Goal: Task Accomplishment & Management: Use online tool/utility

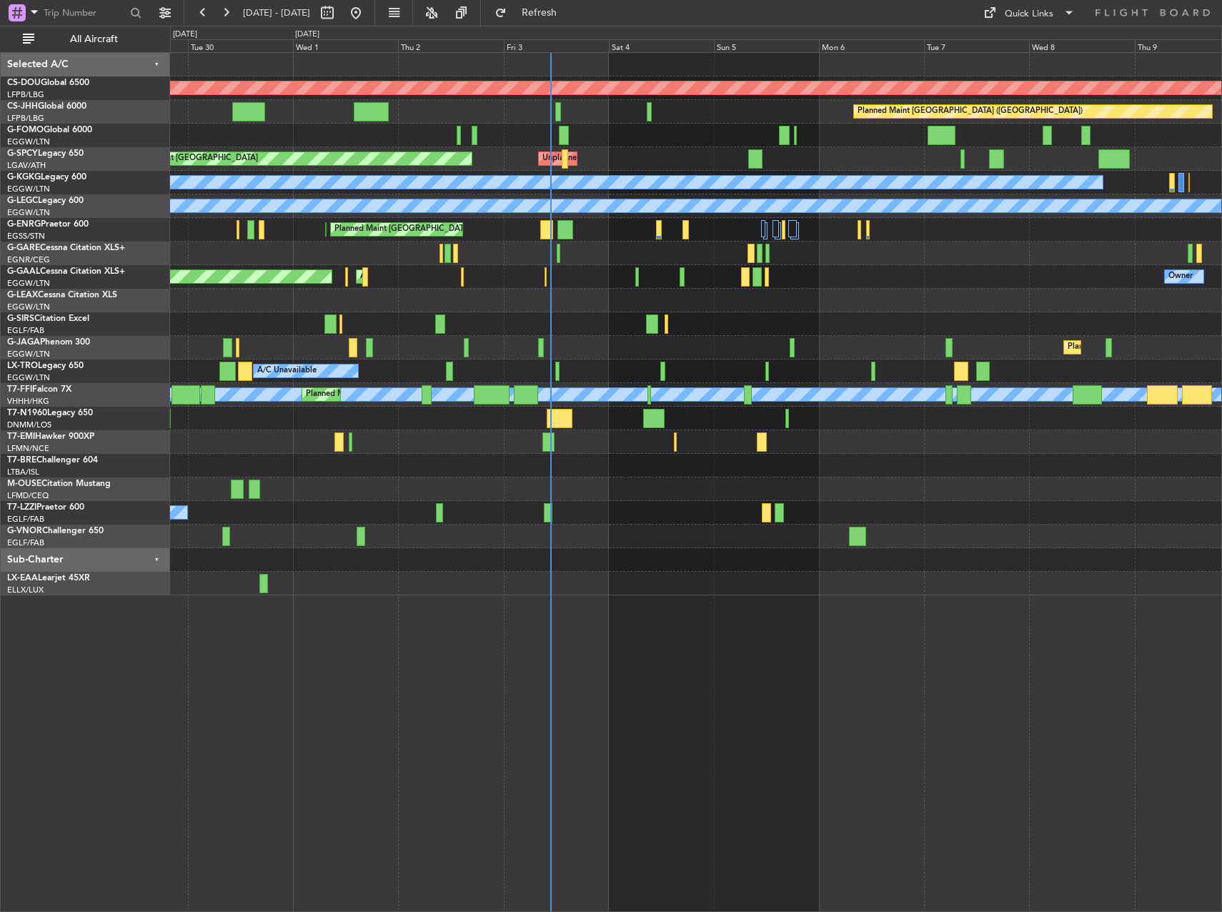
click at [520, 511] on div "A/C Unavailable [GEOGRAPHIC_DATA] ([GEOGRAPHIC_DATA])" at bounding box center [695, 513] width 1051 height 24
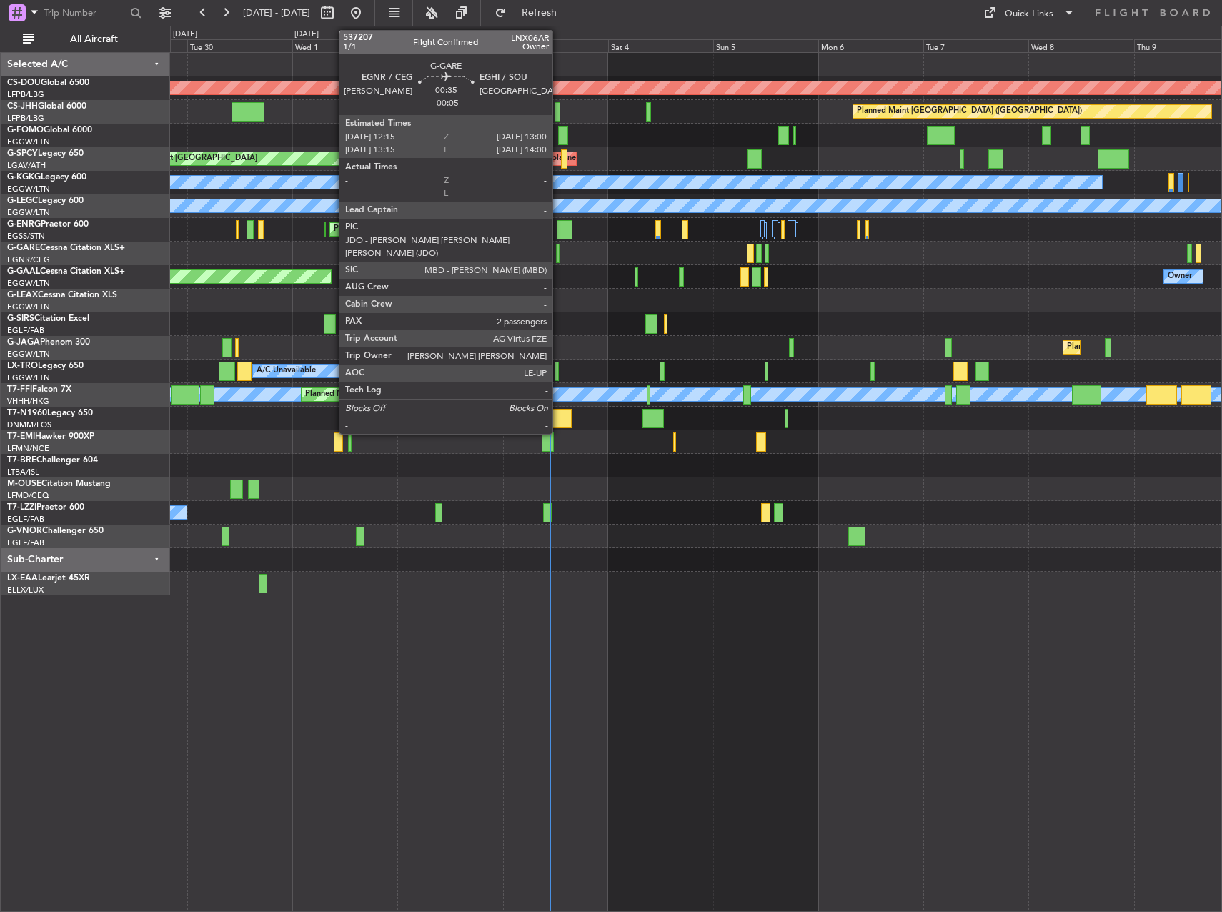
click at [559, 252] on div at bounding box center [558, 253] width 4 height 19
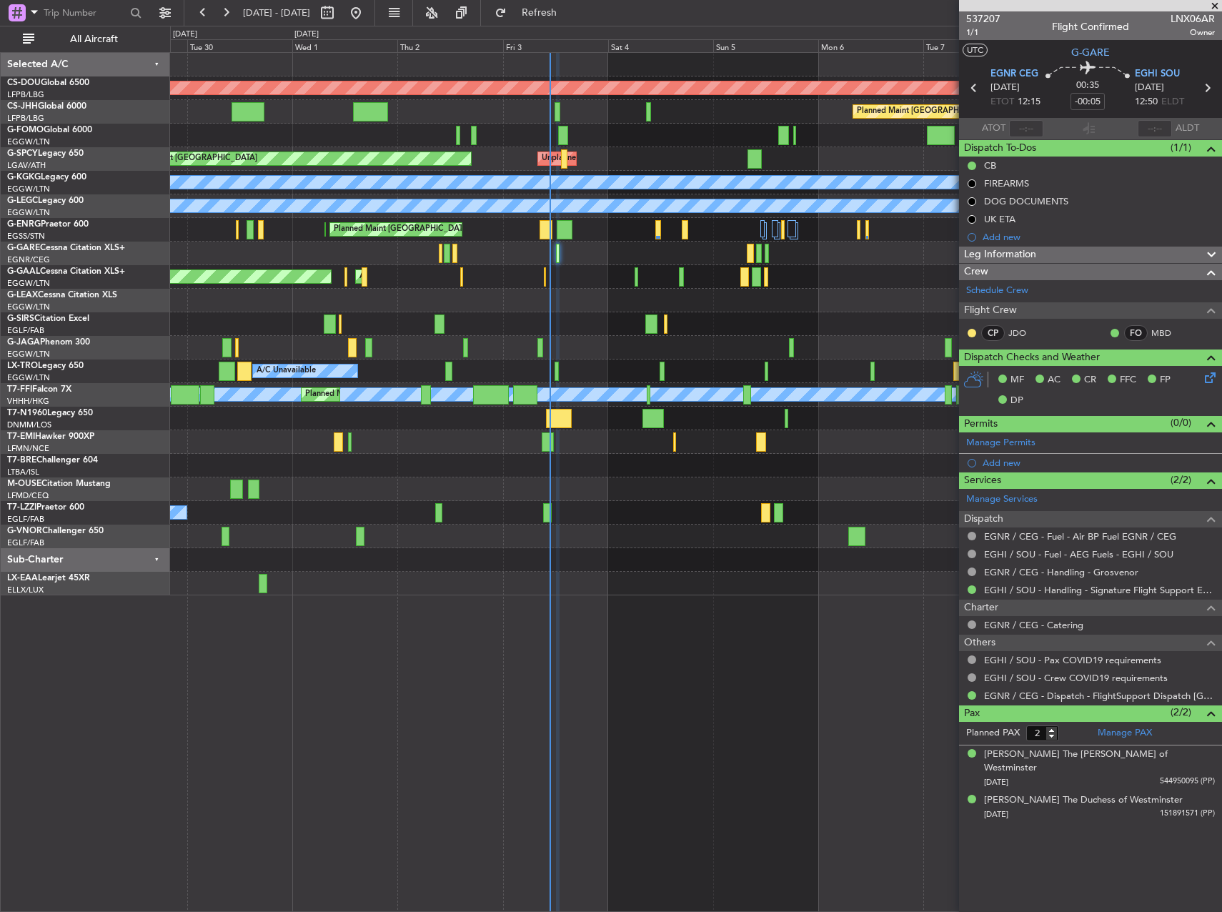
click at [687, 291] on div "A/C Unavailable" at bounding box center [695, 301] width 1051 height 24
click at [976, 30] on span "1/1" at bounding box center [983, 32] width 34 height 12
drag, startPoint x: 593, startPoint y: 20, endPoint x: 598, endPoint y: 54, distance: 34.6
click at [574, 19] on button "Refresh" at bounding box center [531, 12] width 86 height 23
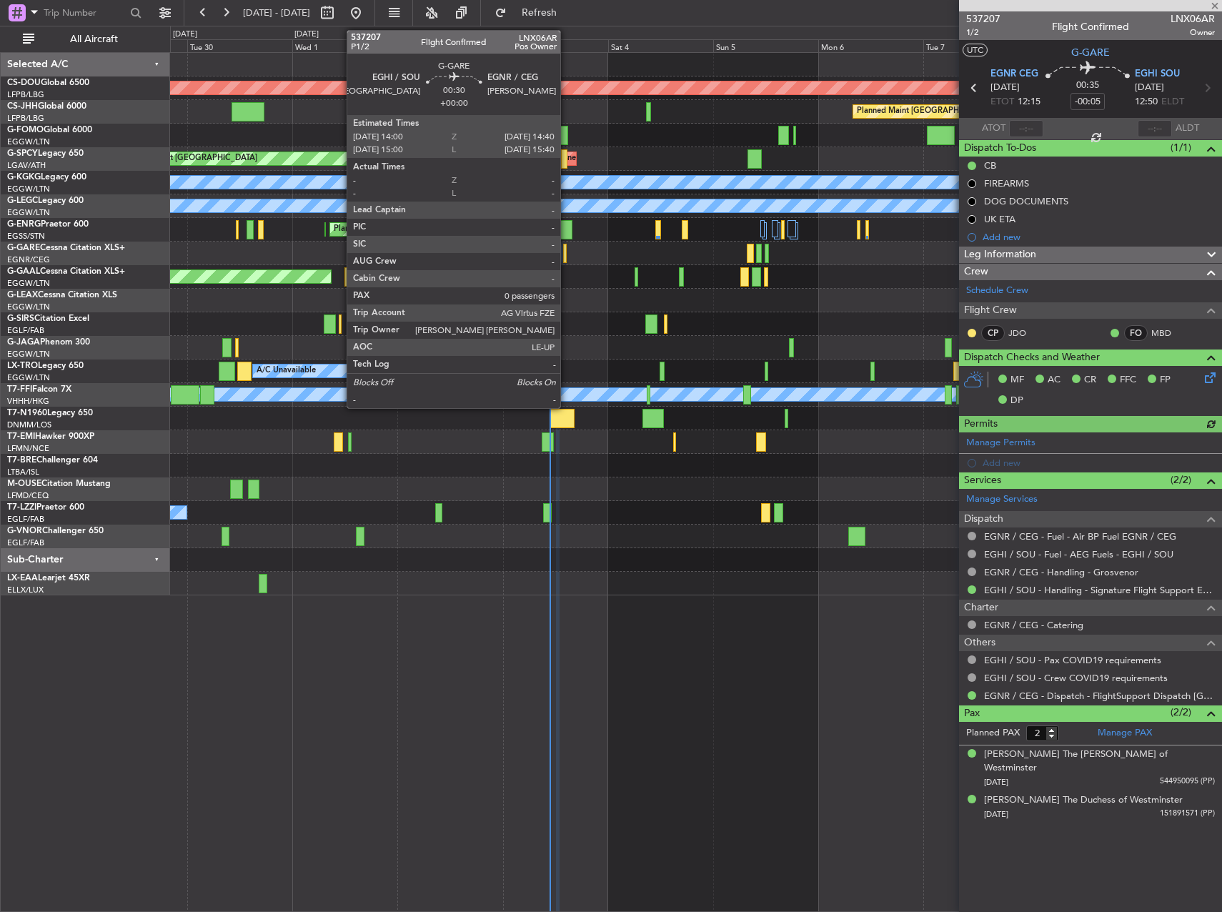
click at [567, 255] on div at bounding box center [565, 253] width 4 height 19
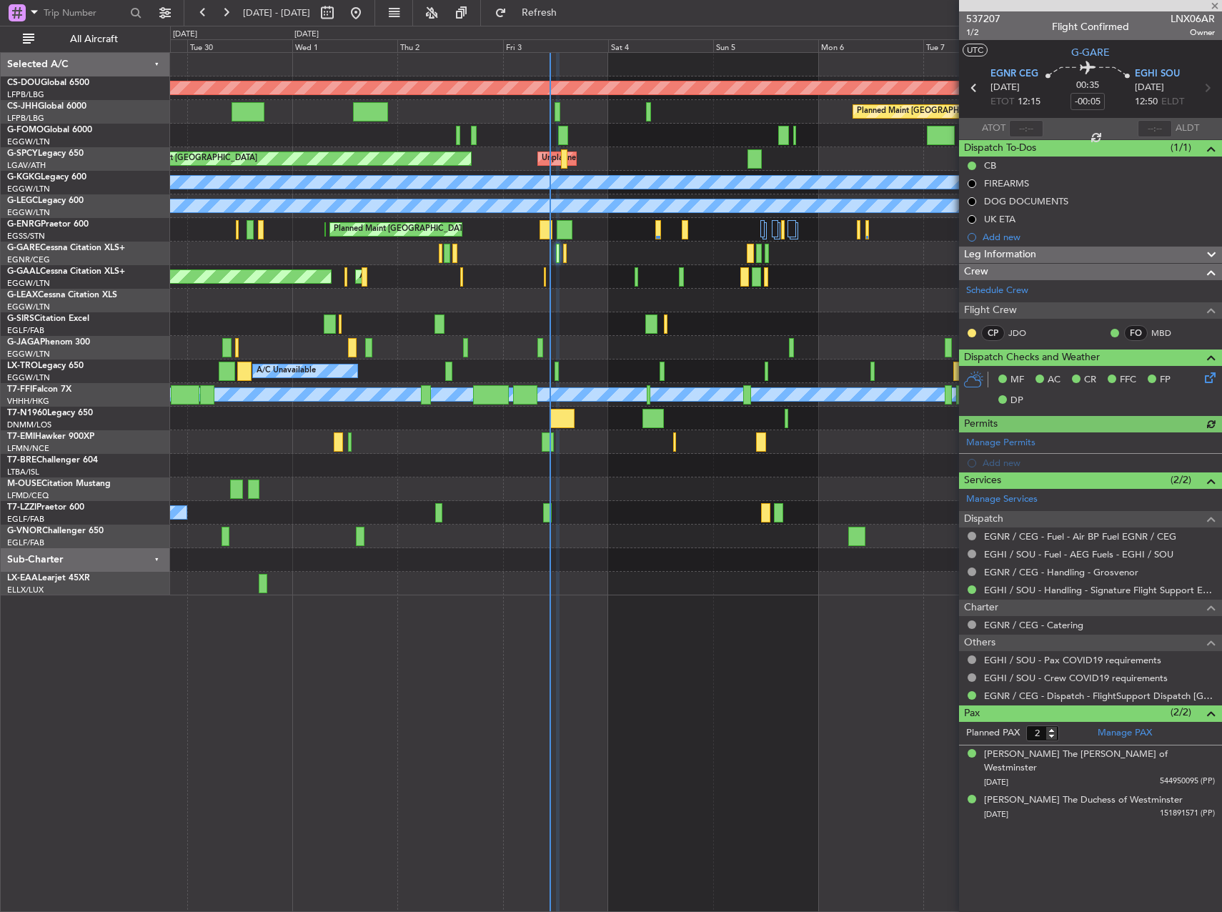
type input "0"
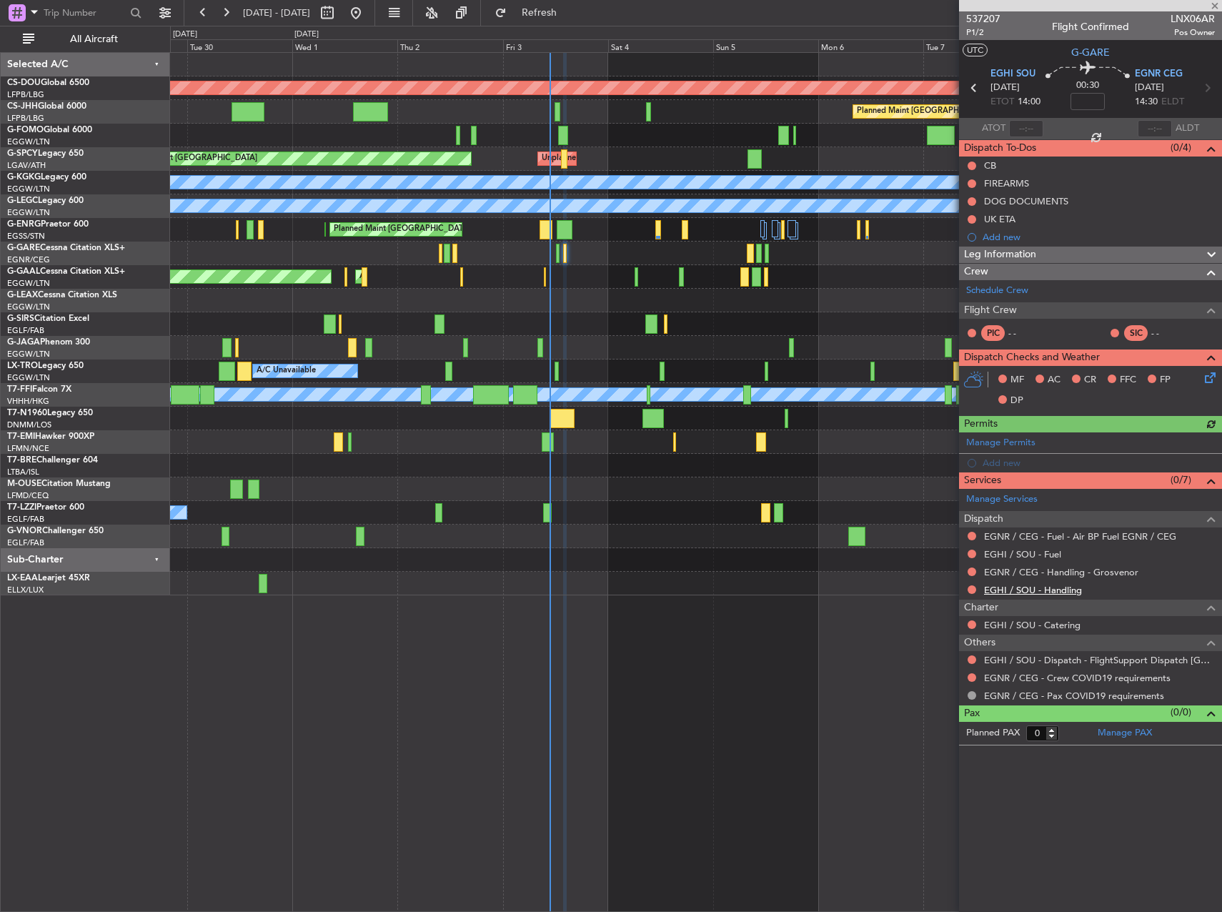
click at [1042, 589] on link "EGHI / SOU - Handling" at bounding box center [1033, 590] width 98 height 12
click at [1046, 555] on link "EGHI / SOU - Fuel" at bounding box center [1022, 554] width 77 height 12
click at [1064, 295] on div "Schedule Crew" at bounding box center [1090, 290] width 263 height 21
click at [1048, 660] on link "EGHI / SOU - Dispatch - FlightSupport Dispatch UK" at bounding box center [1099, 660] width 231 height 12
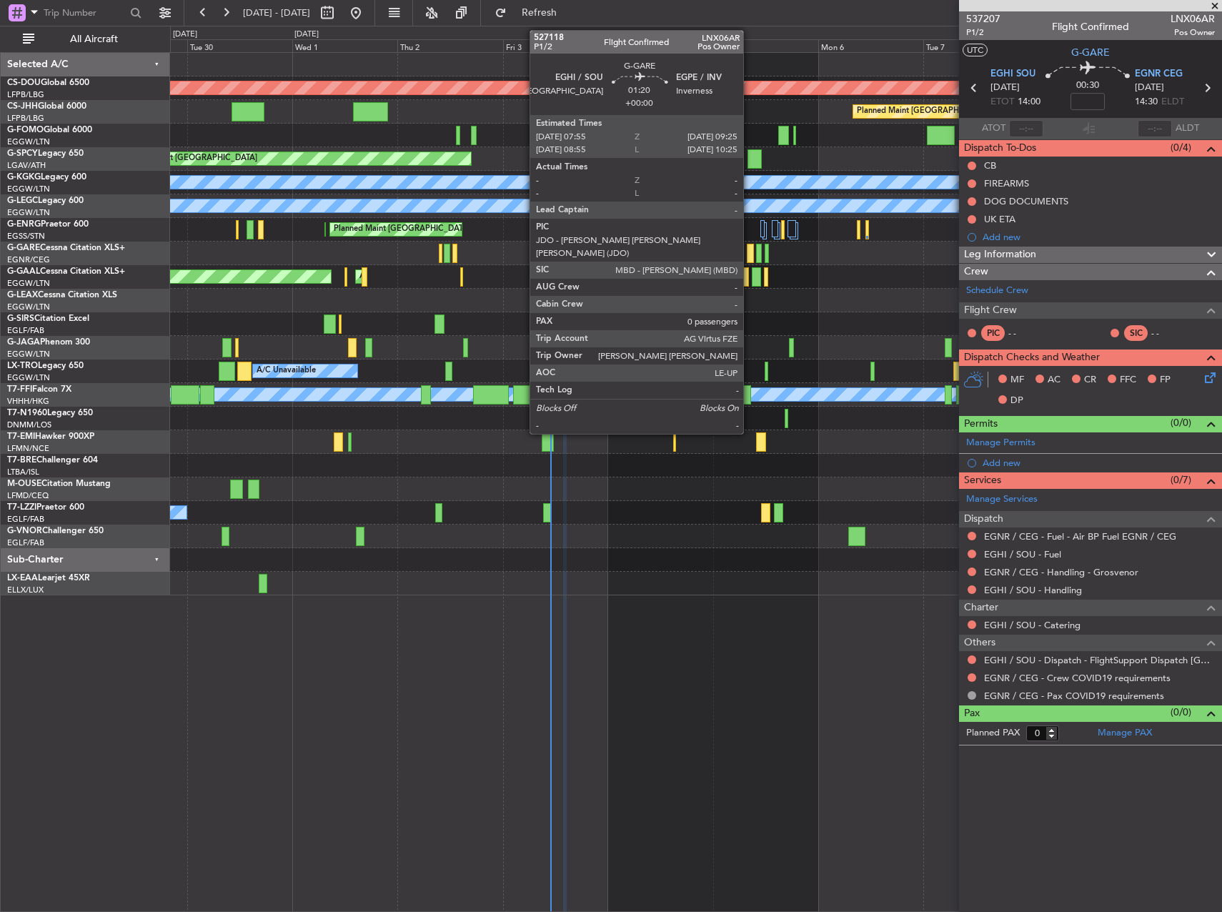
click at [750, 248] on div at bounding box center [750, 253] width 7 height 19
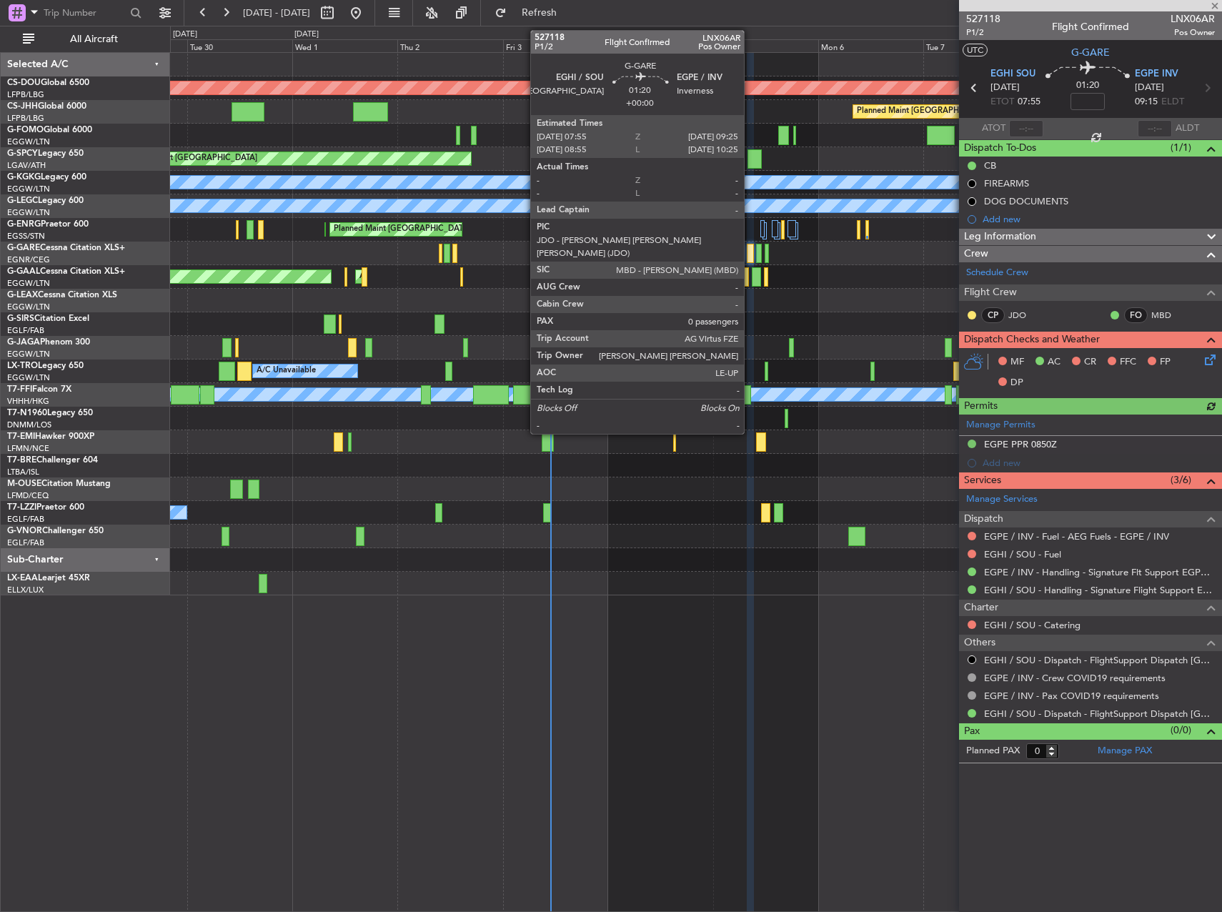
click at [750, 253] on div at bounding box center [750, 253] width 7 height 19
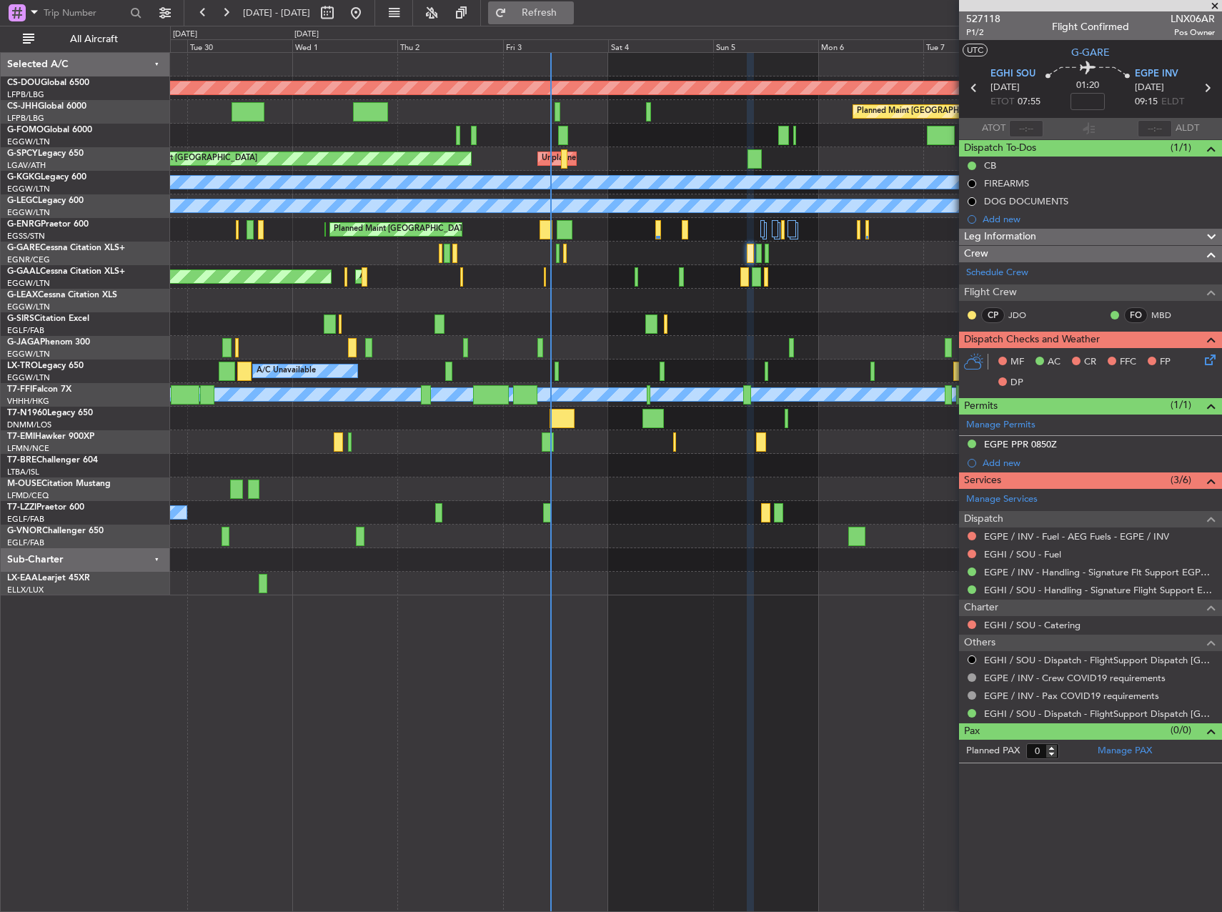
click at [550, 12] on button "Refresh" at bounding box center [531, 12] width 86 height 23
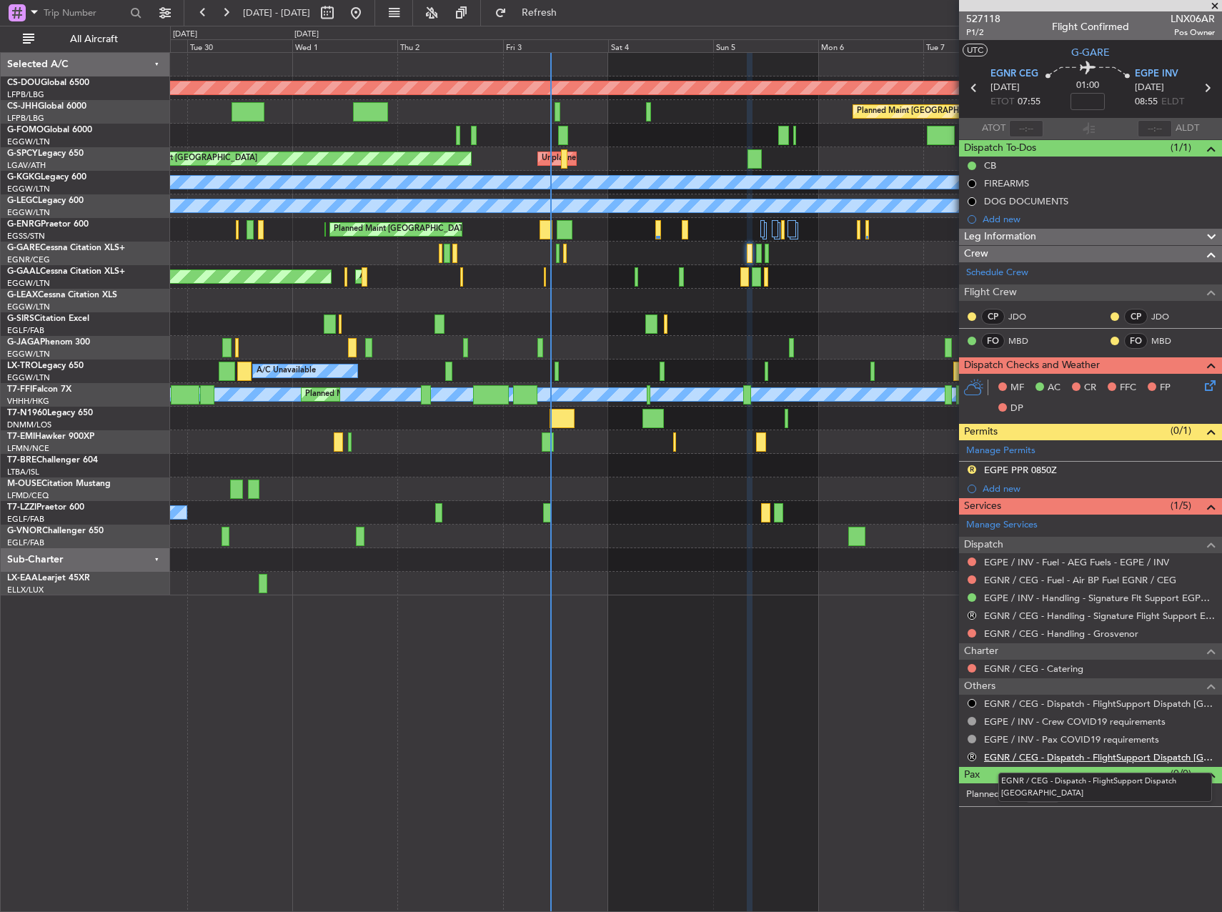
click at [1039, 756] on link "EGNR / CEG - Dispatch - FlightSupport Dispatch UK" at bounding box center [1099, 757] width 231 height 12
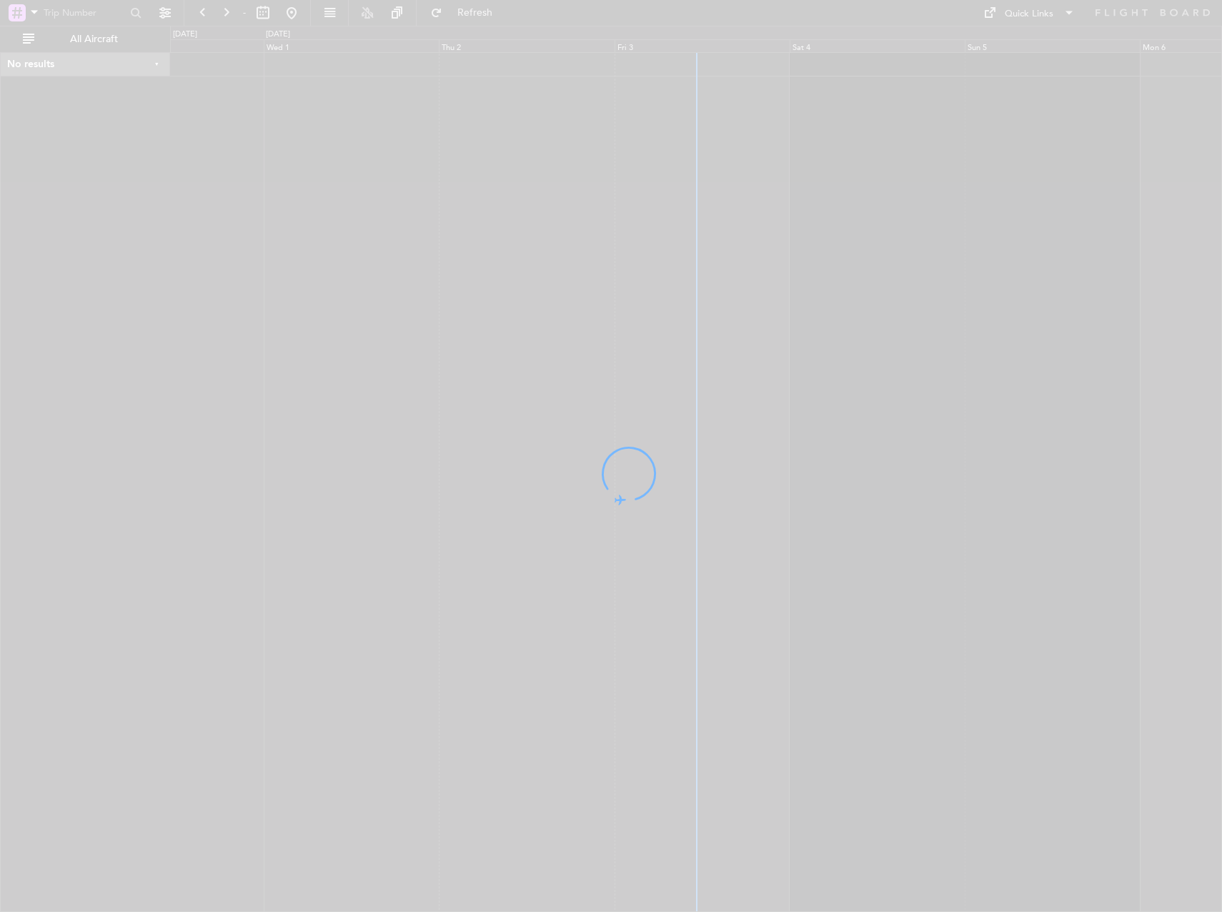
drag, startPoint x: 212, startPoint y: 254, endPoint x: 194, endPoint y: 129, distance: 126.3
click at [239, 254] on div at bounding box center [611, 456] width 1222 height 912
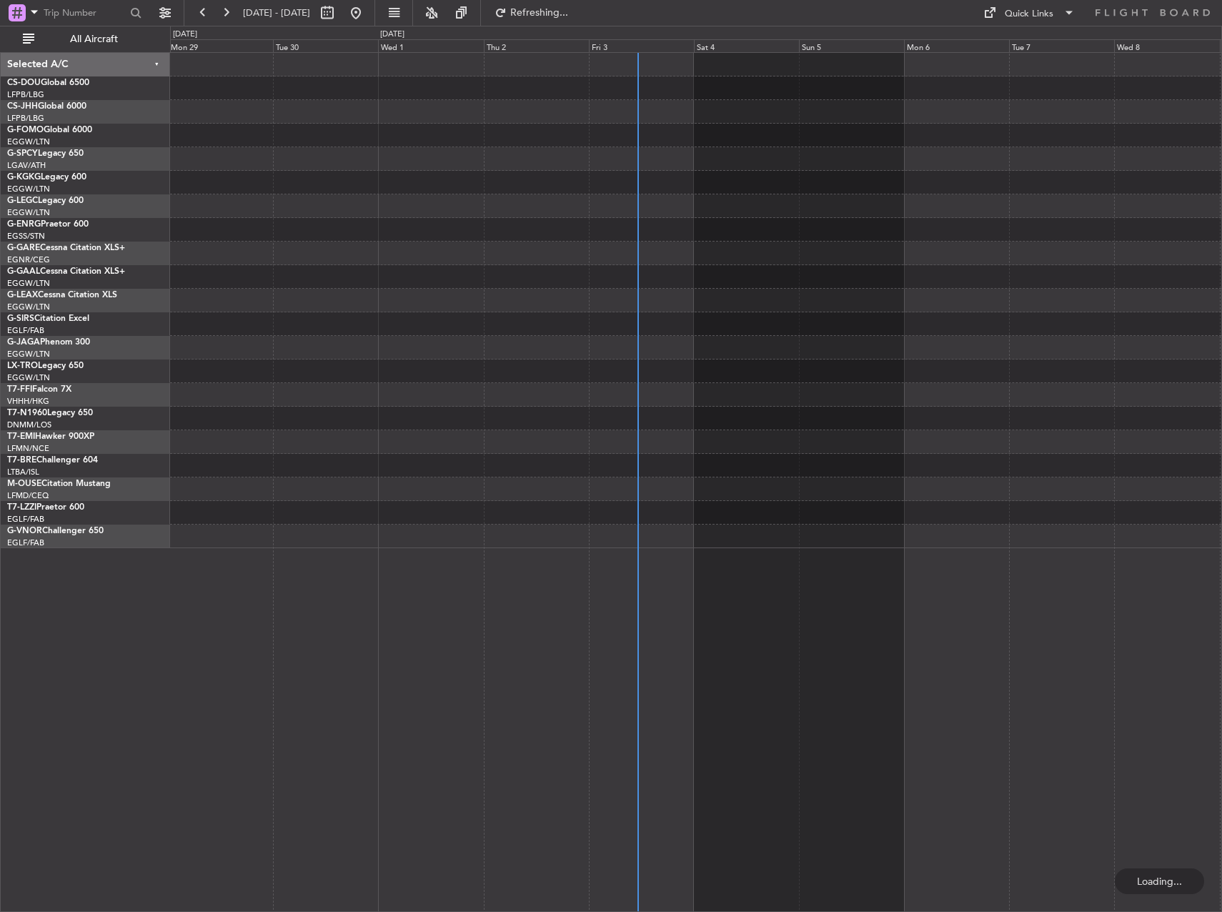
click at [668, 204] on div at bounding box center [695, 300] width 1051 height 495
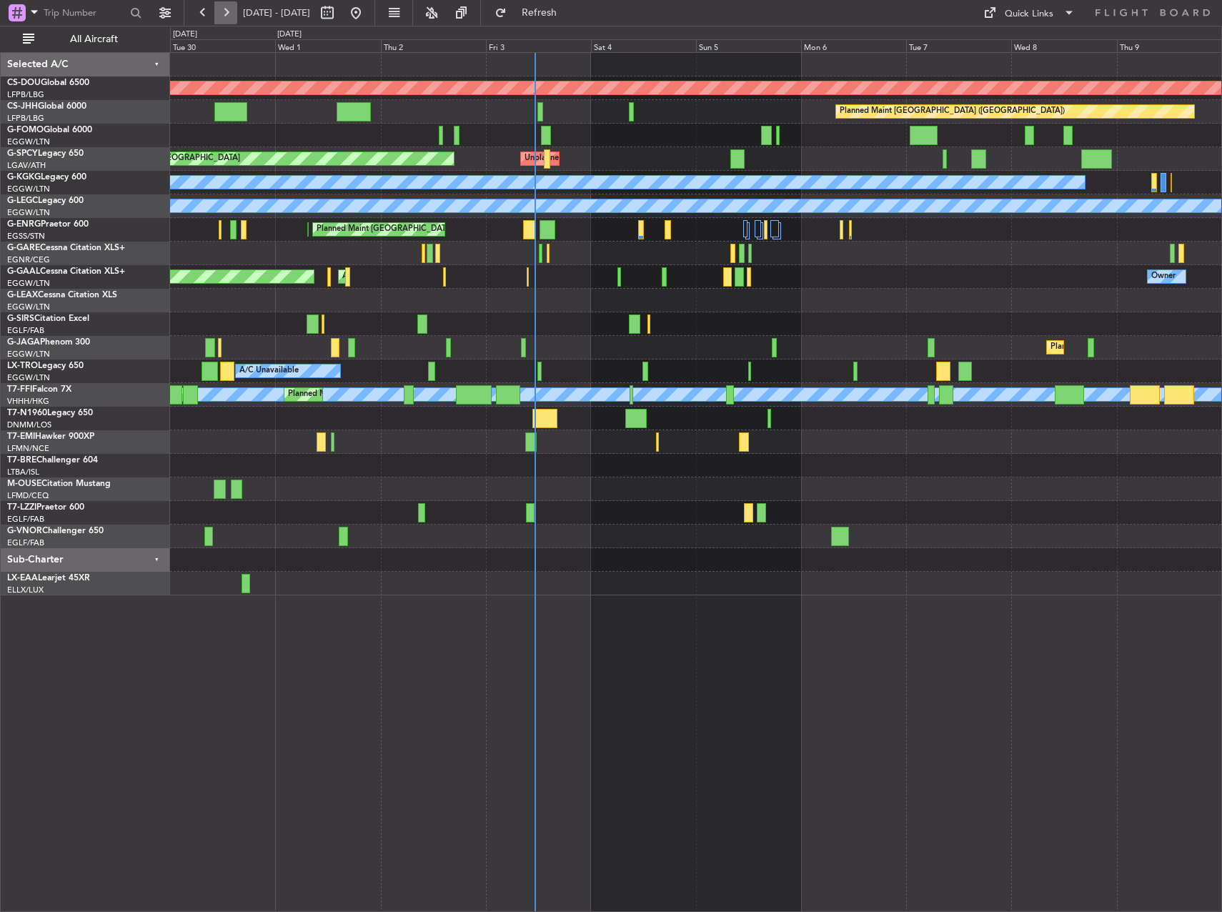
click at [230, 10] on button at bounding box center [225, 12] width 23 height 23
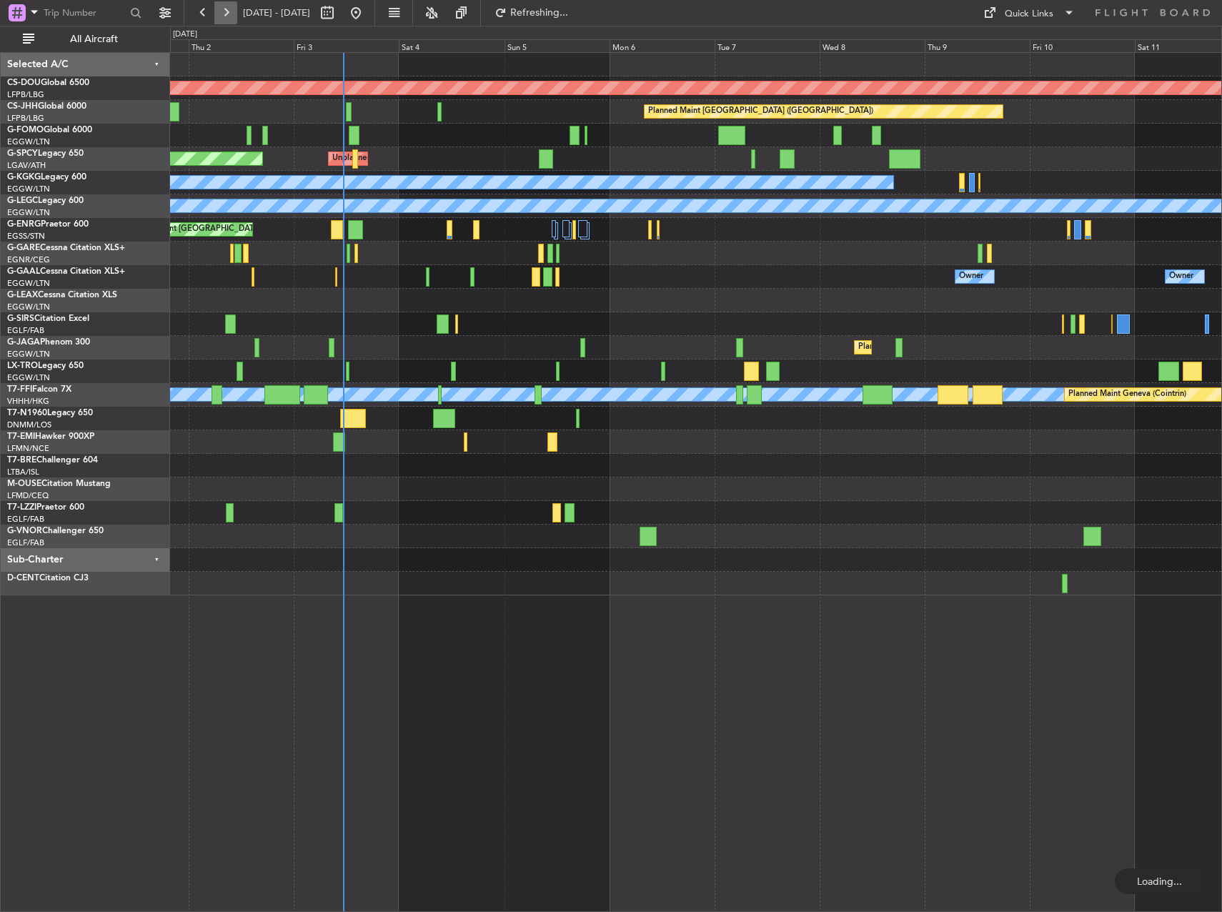
click at [230, 10] on button at bounding box center [225, 12] width 23 height 23
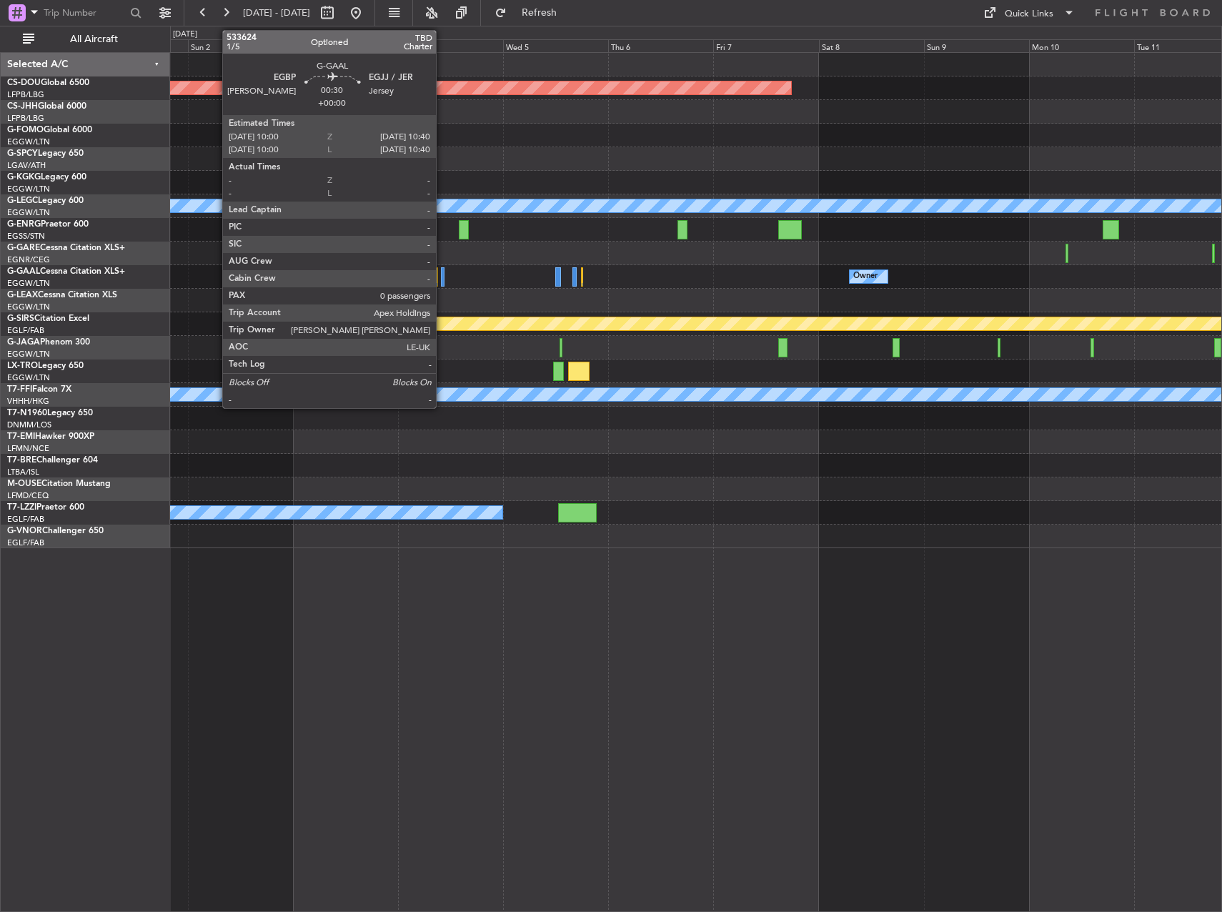
click at [442, 278] on div at bounding box center [443, 276] width 4 height 19
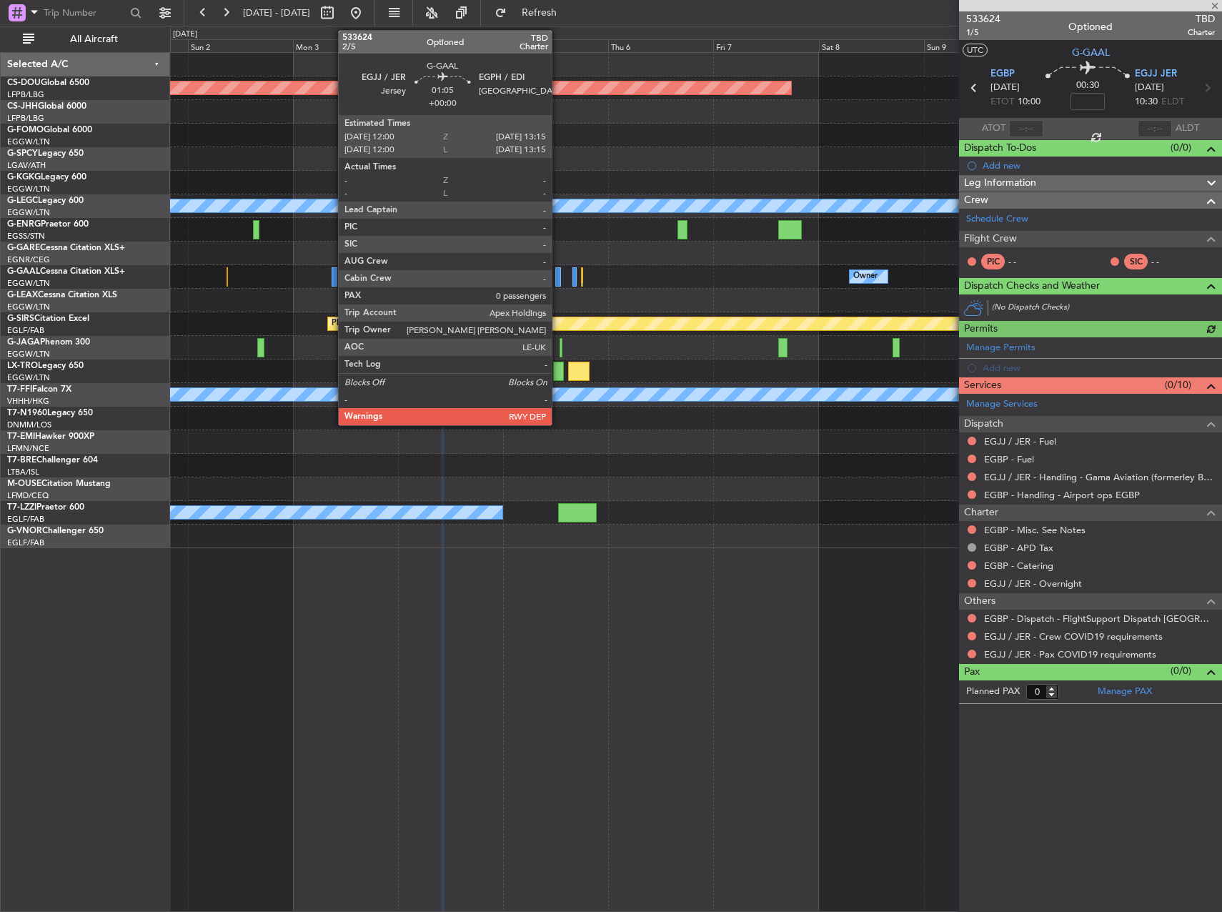
click at [558, 279] on div at bounding box center [558, 276] width 6 height 19
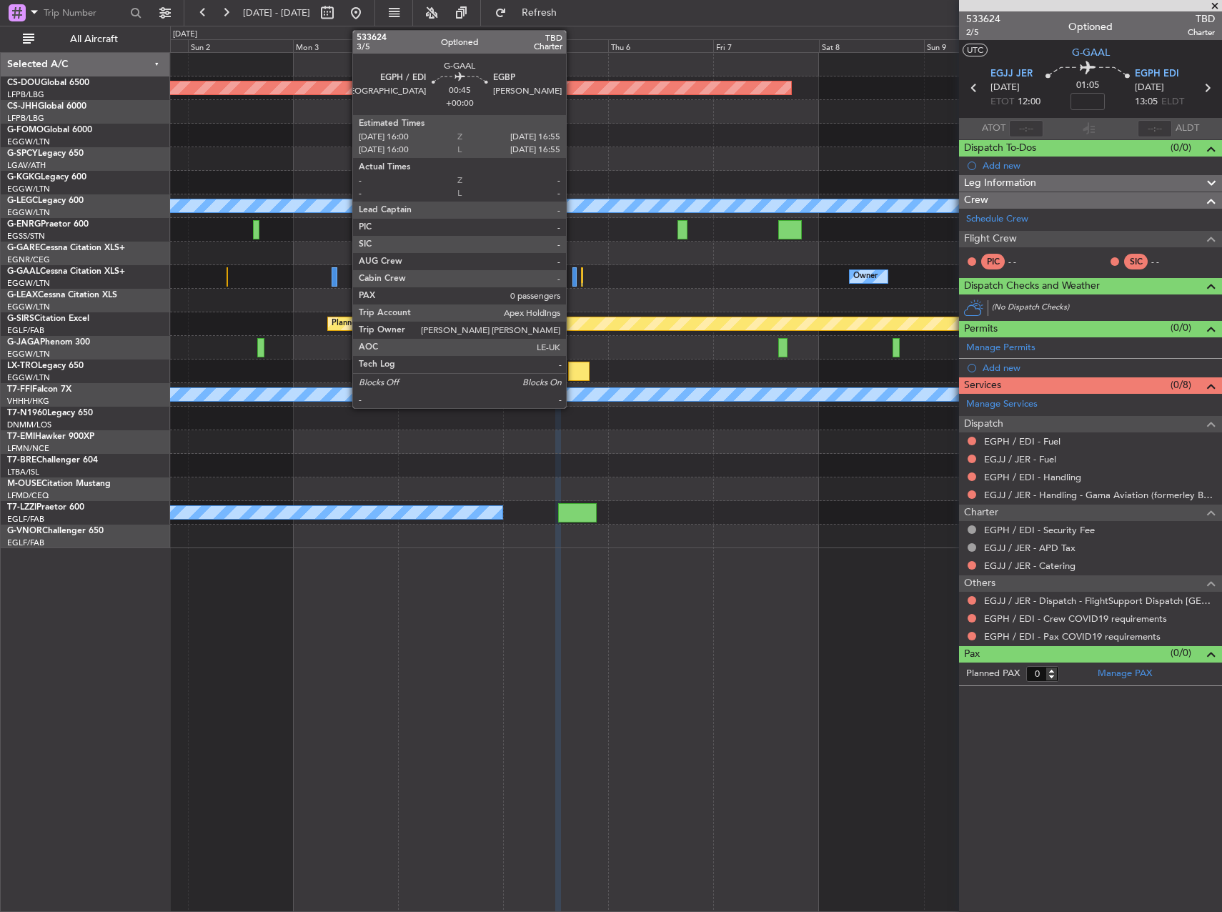
click at [573, 276] on div at bounding box center [575, 276] width 4 height 19
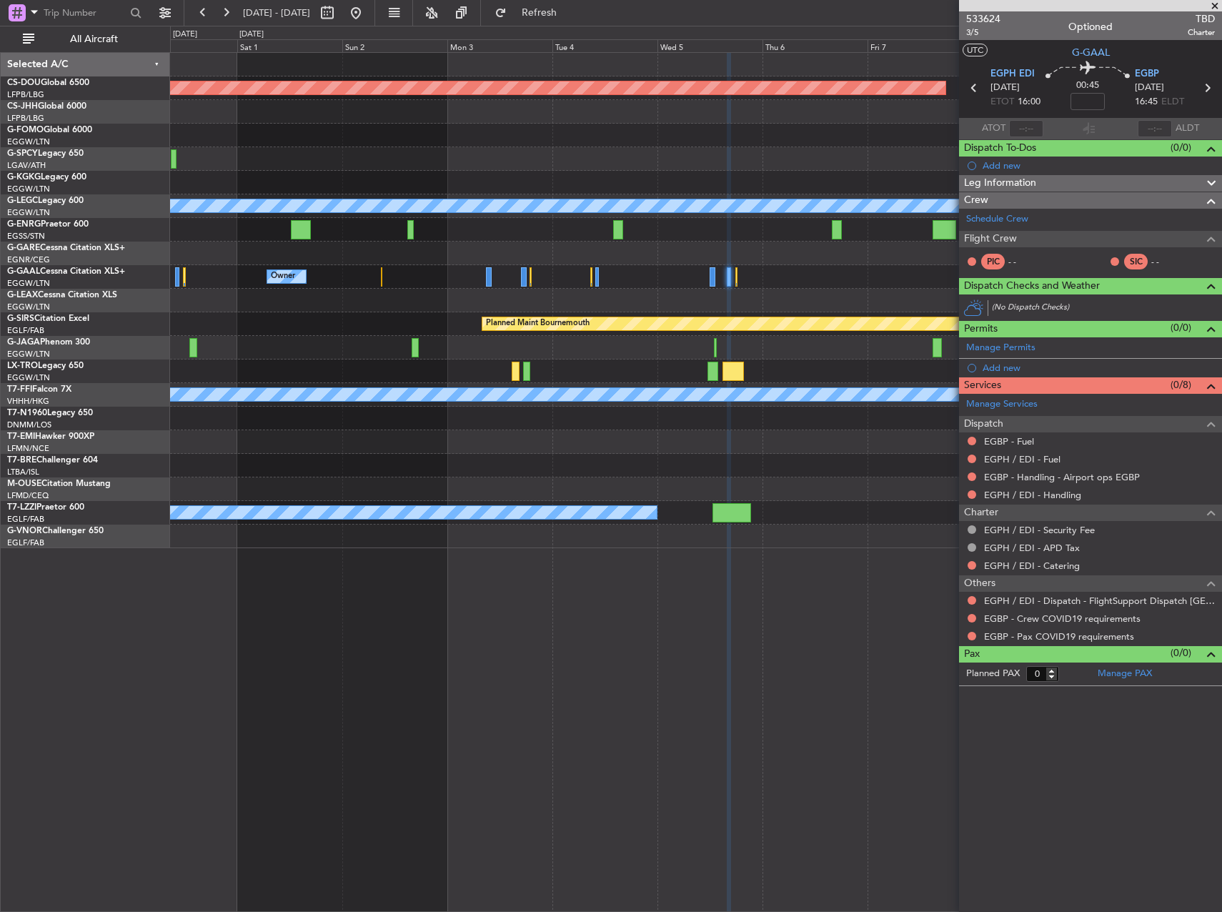
click at [577, 460] on div at bounding box center [695, 466] width 1051 height 24
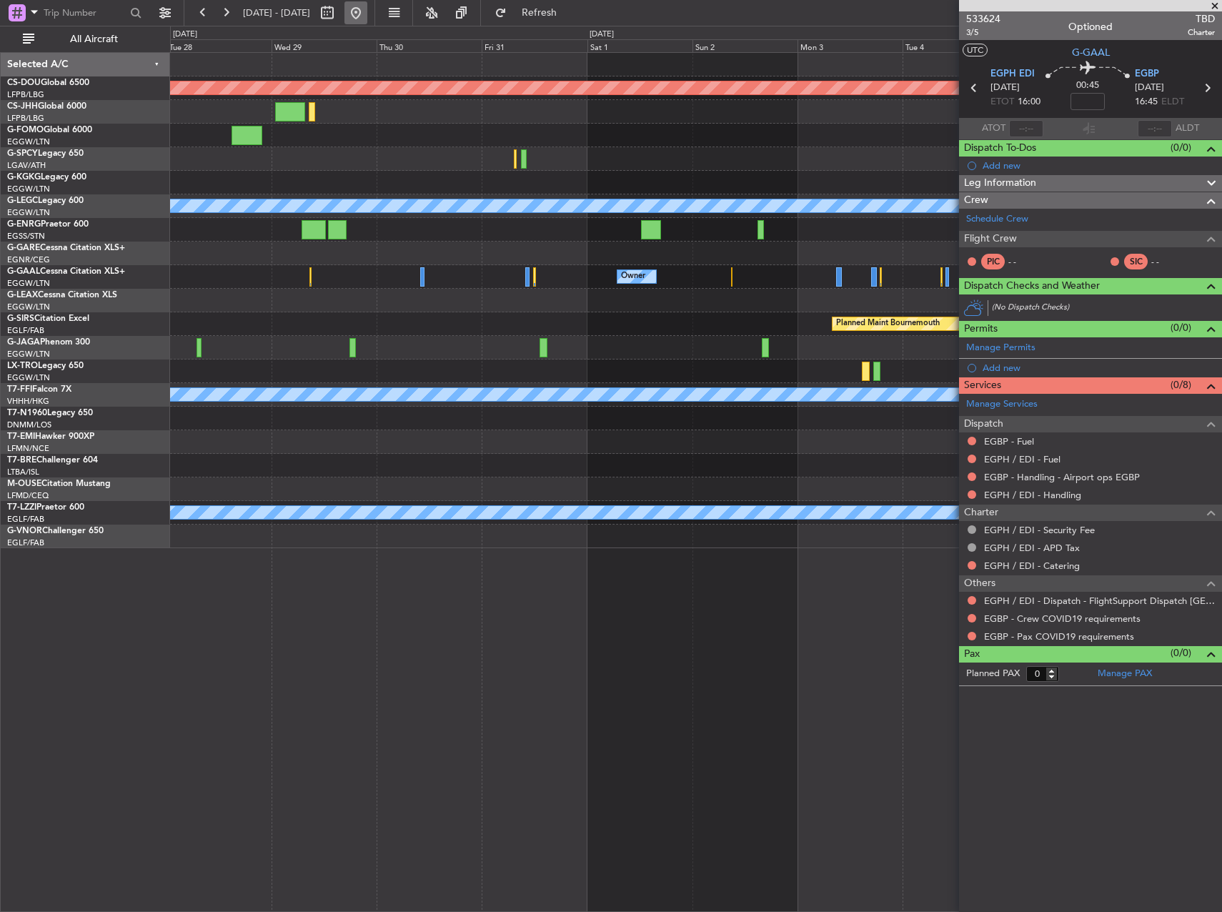
click at [367, 17] on button at bounding box center [356, 12] width 23 height 23
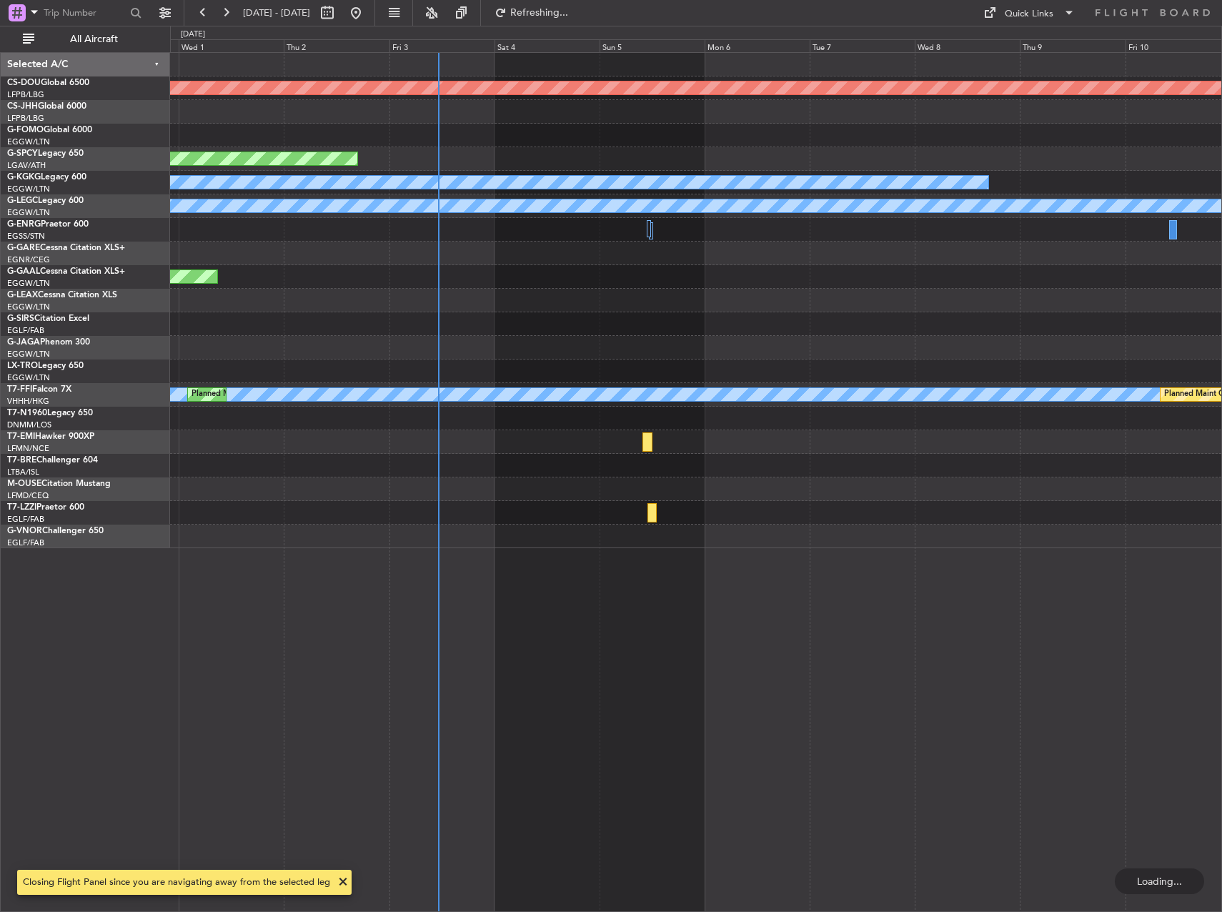
click at [511, 315] on div "Planned Maint London ([GEOGRAPHIC_DATA]) Planned Maint [GEOGRAPHIC_DATA] A/C Un…" at bounding box center [695, 300] width 1051 height 495
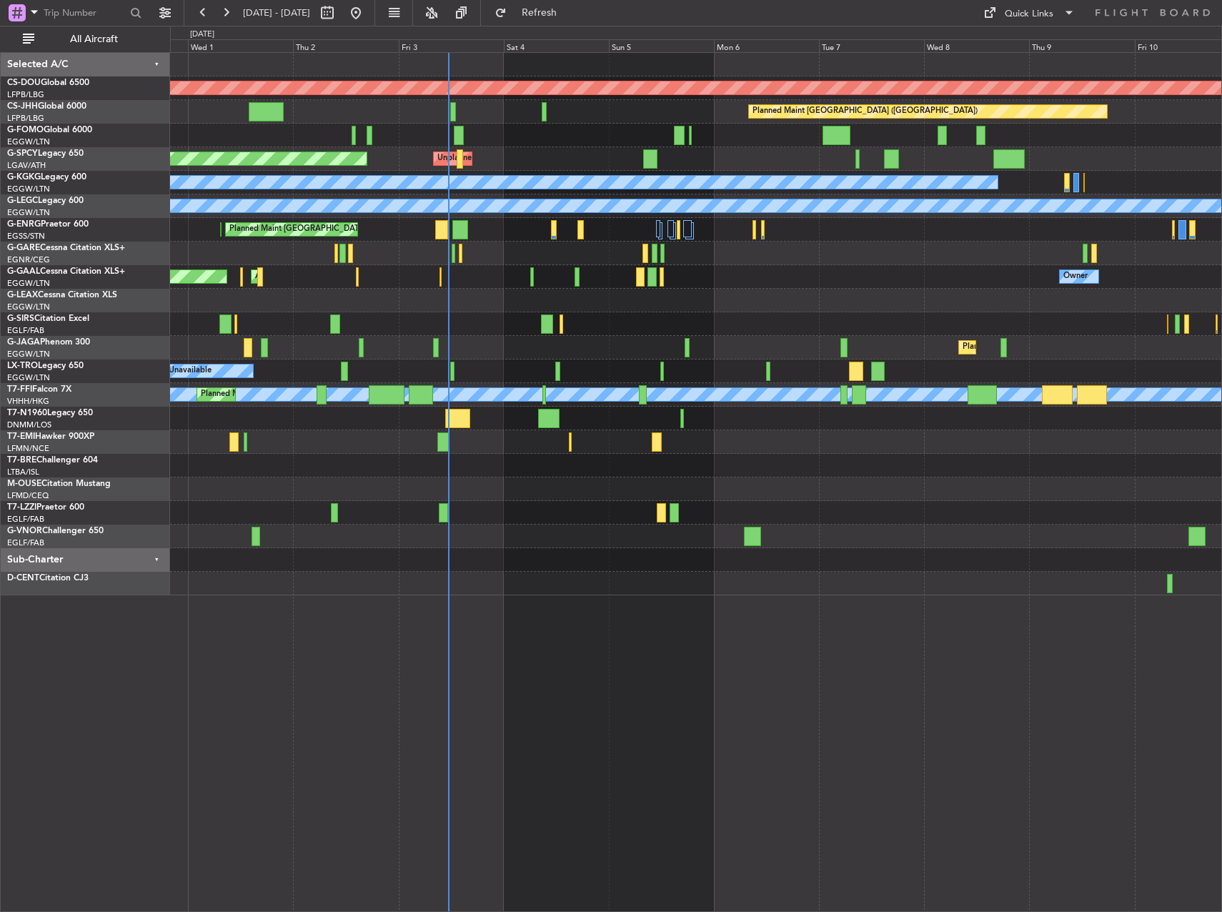
click at [516, 331] on div "Planned Maint [GEOGRAPHIC_DATA] ([GEOGRAPHIC_DATA])" at bounding box center [695, 324] width 1051 height 24
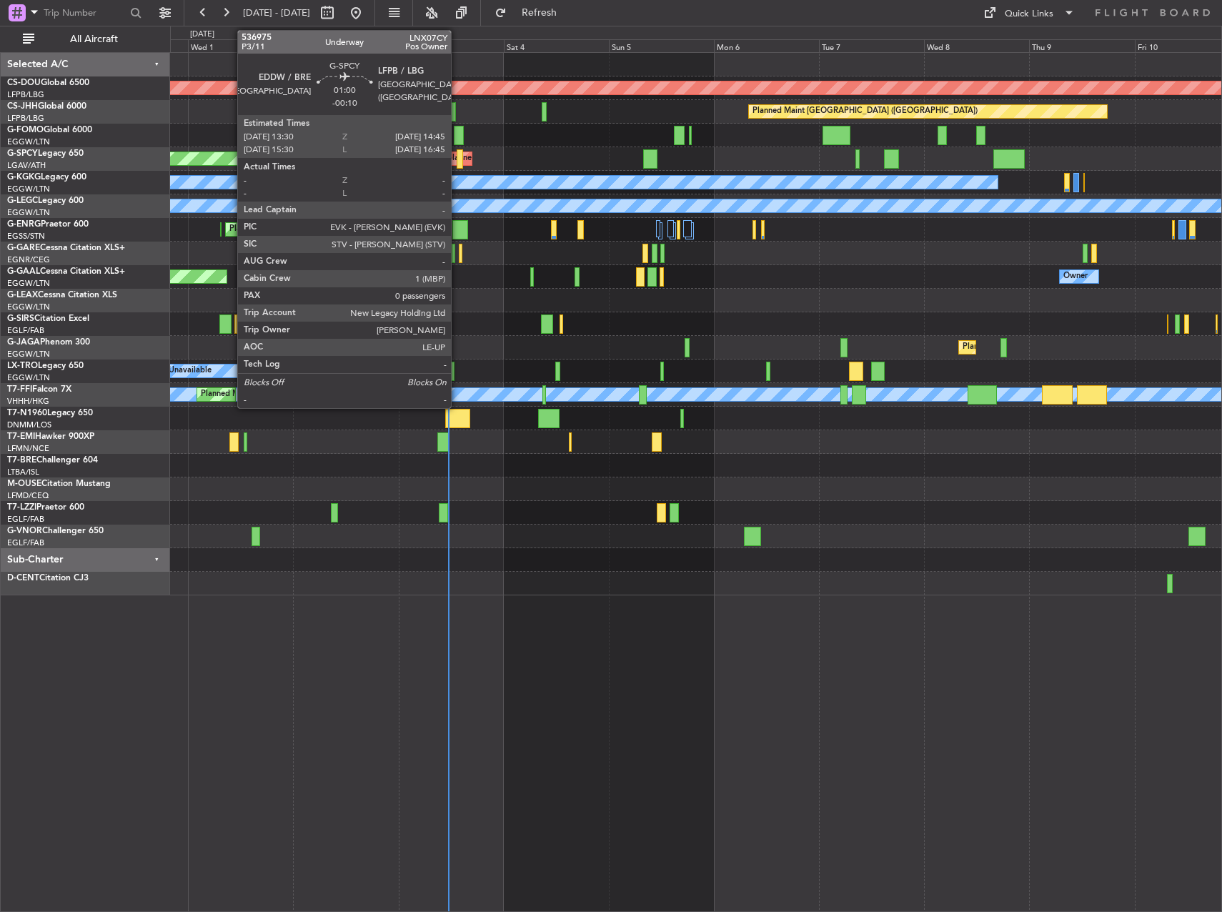
click at [457, 157] on div at bounding box center [460, 158] width 6 height 19
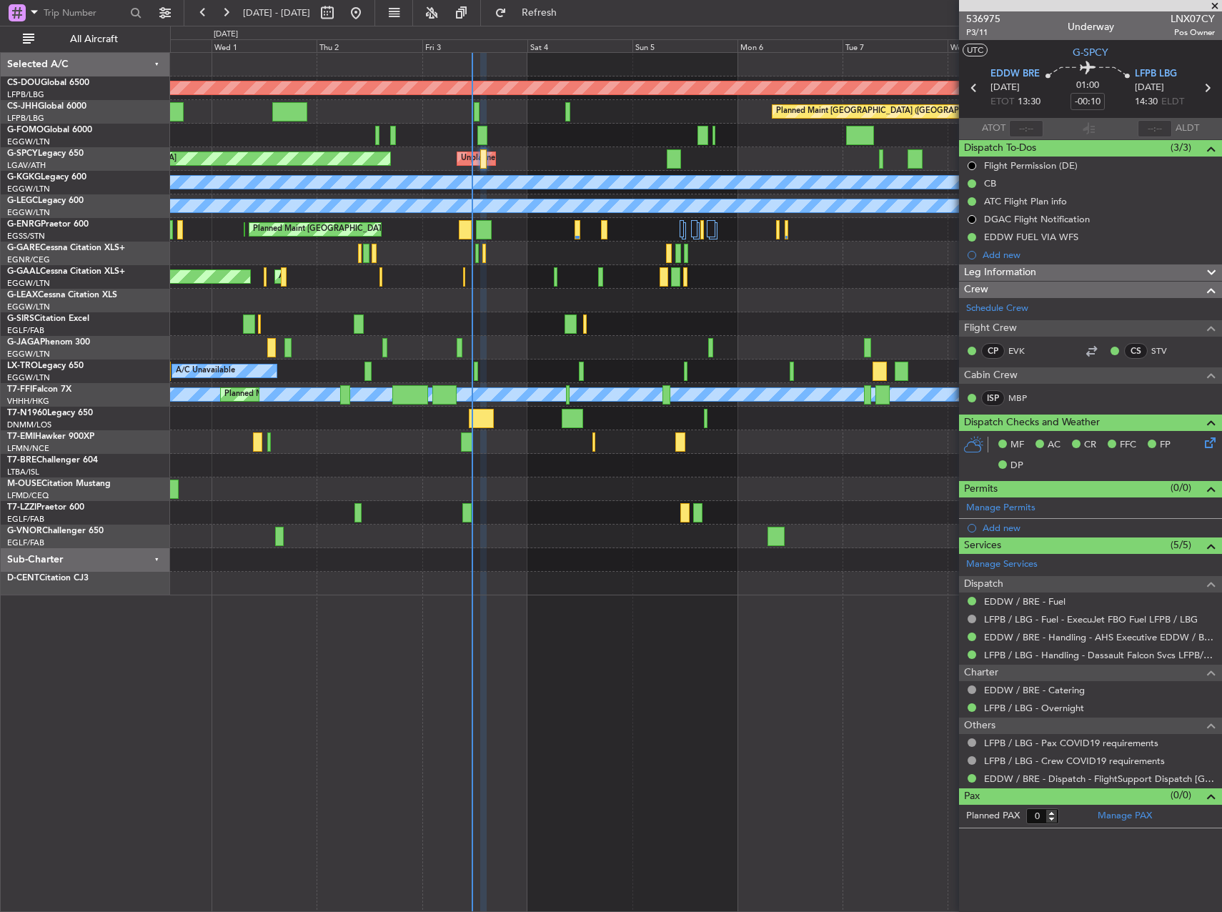
click at [465, 149] on div "Planned Maint London ([GEOGRAPHIC_DATA]) Planned Maint [GEOGRAPHIC_DATA] ([GEOG…" at bounding box center [695, 324] width 1051 height 542
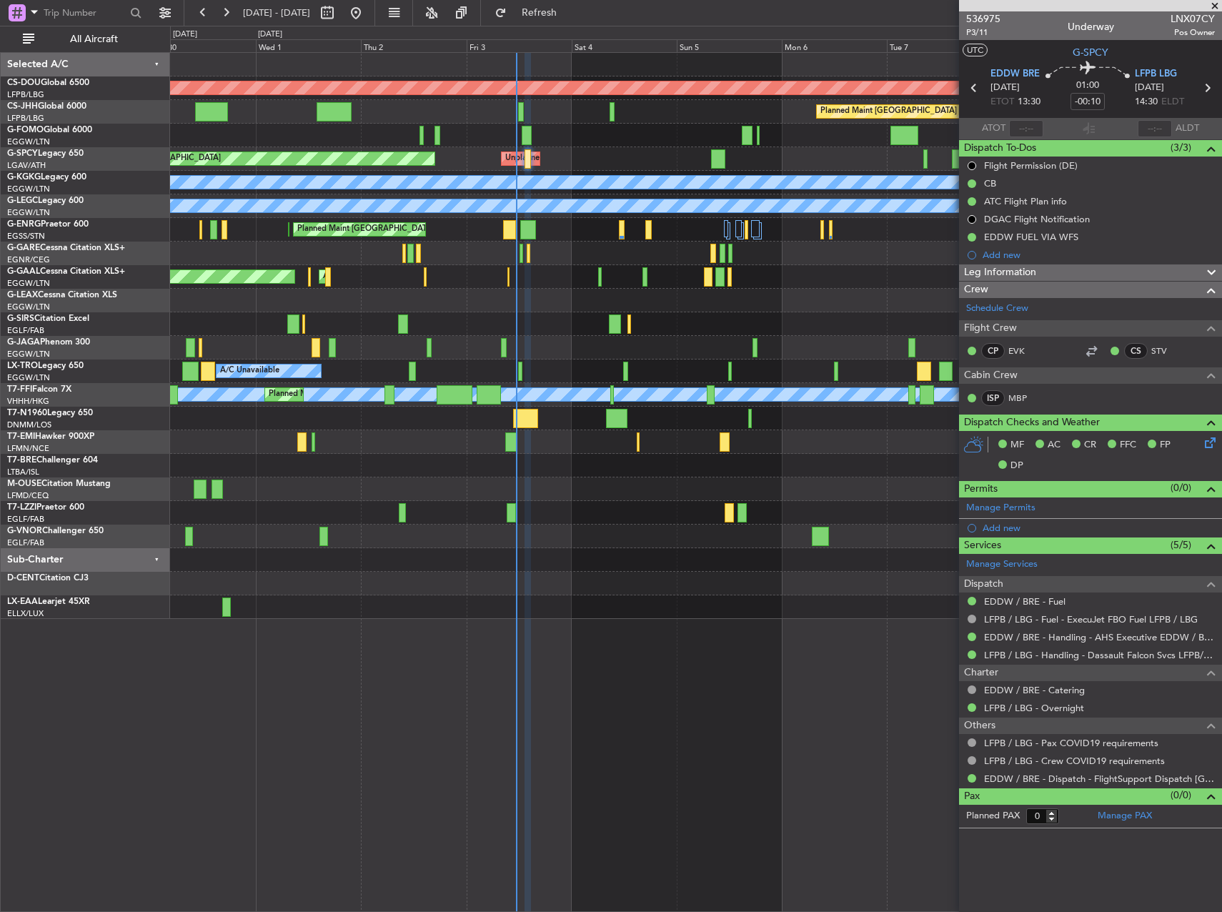
click at [481, 158] on div "Planned Maint [GEOGRAPHIC_DATA] Unplanned Maint [GEOGRAPHIC_DATA]" at bounding box center [695, 159] width 1051 height 24
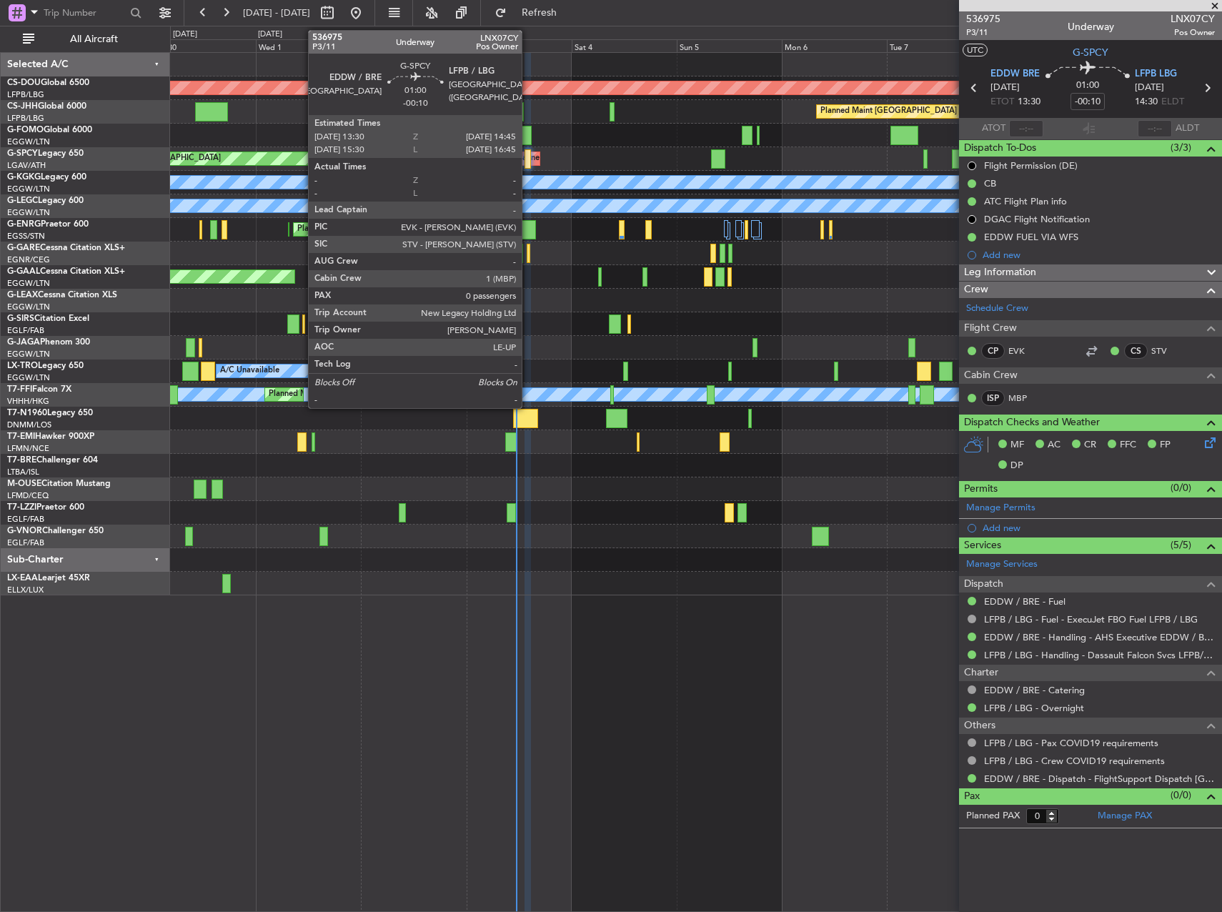
click at [528, 157] on div at bounding box center [528, 158] width 6 height 19
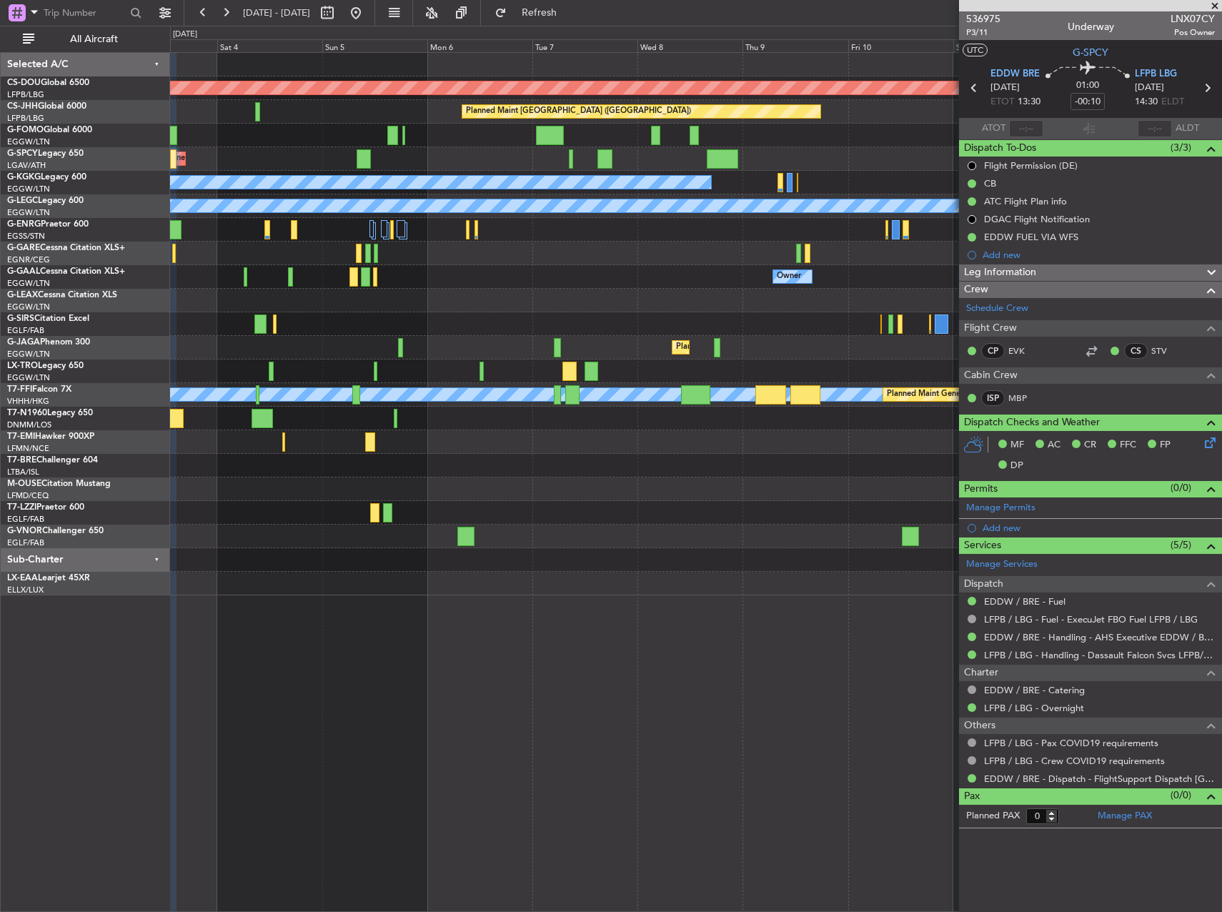
click at [366, 306] on div "Planned Maint London ([GEOGRAPHIC_DATA]) Planned Maint [GEOGRAPHIC_DATA] ([GEOG…" at bounding box center [695, 324] width 1051 height 542
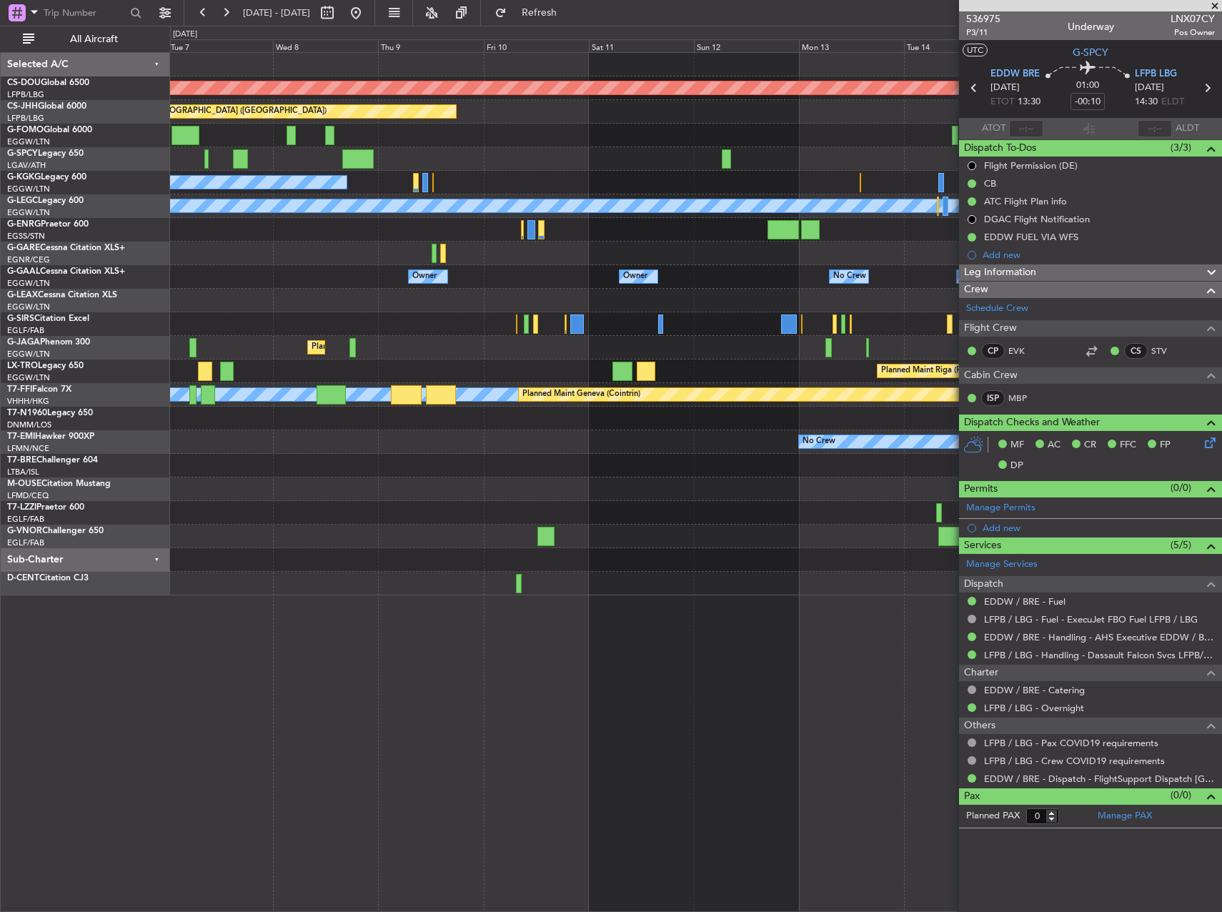
click at [349, 167] on div at bounding box center [695, 159] width 1051 height 24
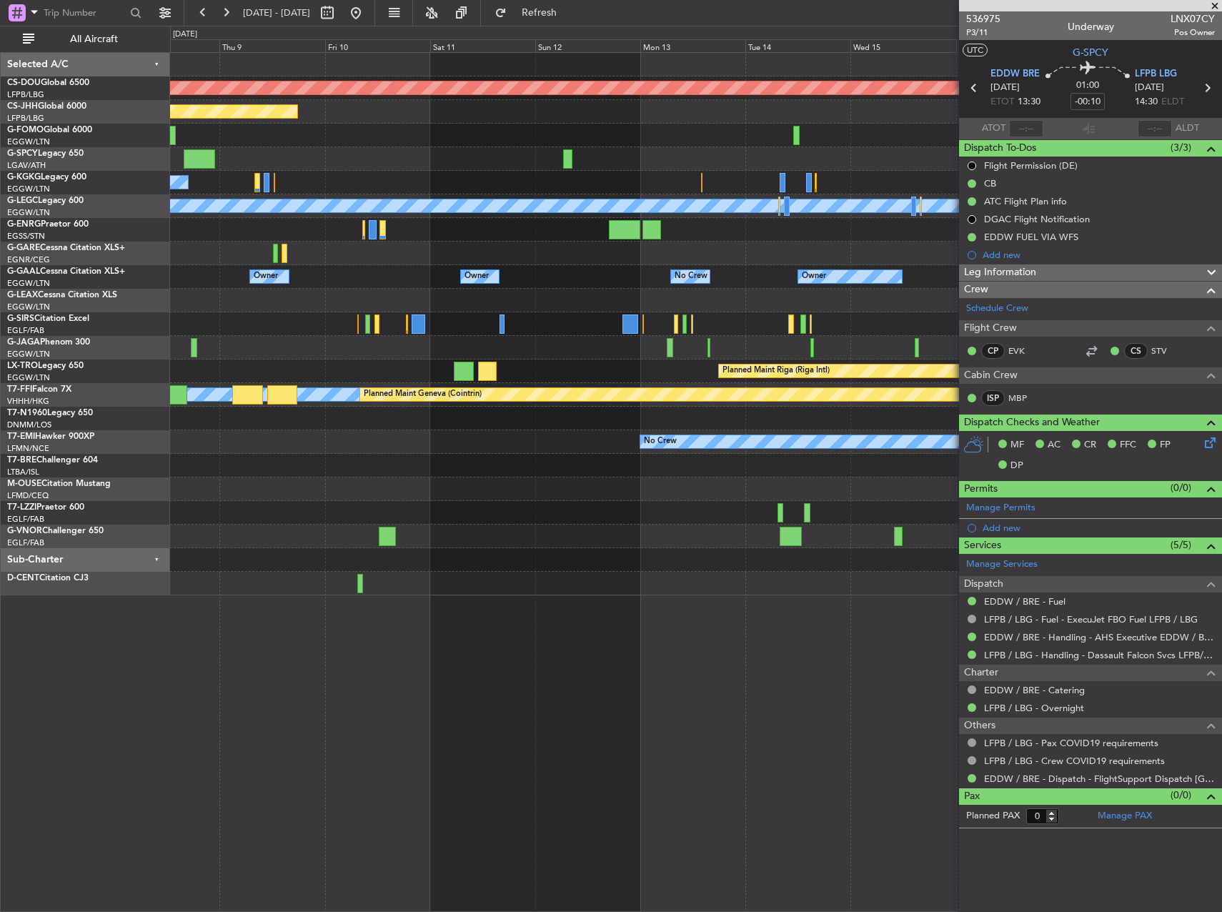
click at [336, 182] on div "Planned Maint London ([GEOGRAPHIC_DATA]) Planned Maint [GEOGRAPHIC_DATA] ([GEOG…" at bounding box center [695, 324] width 1051 height 542
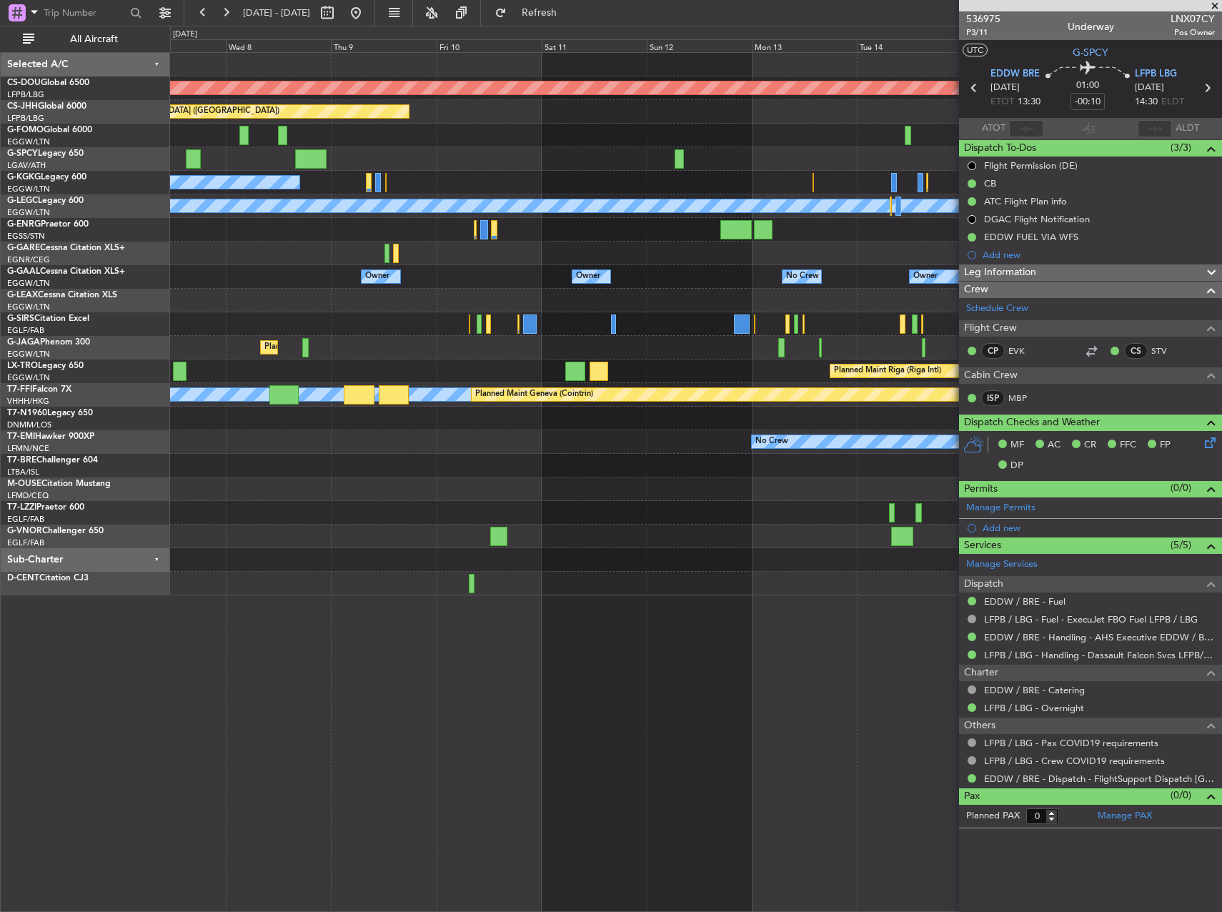
click at [455, 187] on div "A/C Unavailable [GEOGRAPHIC_DATA] (Ataturk)" at bounding box center [695, 183] width 1051 height 24
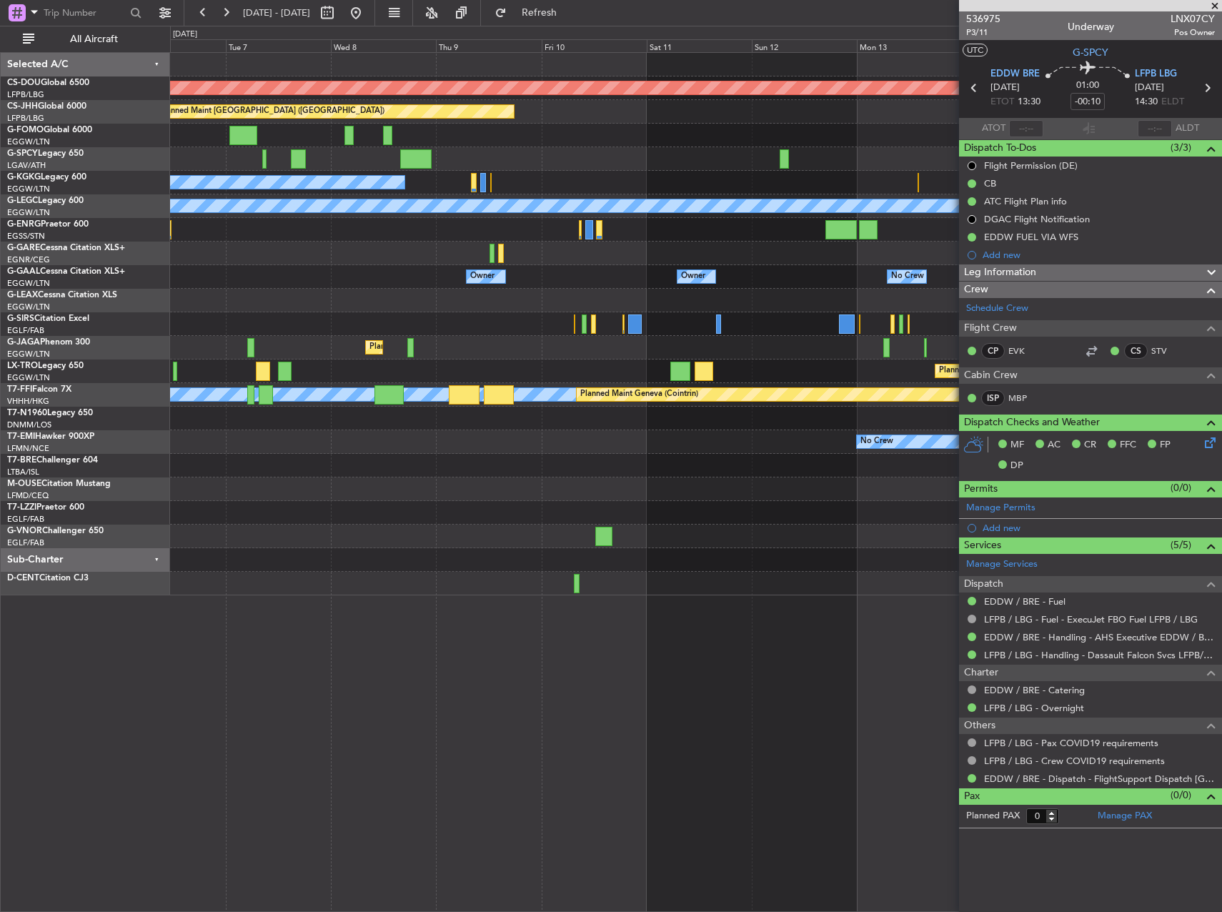
click at [578, 180] on div "Planned Maint London ([GEOGRAPHIC_DATA]) Planned Maint [GEOGRAPHIC_DATA] ([GEOG…" at bounding box center [695, 324] width 1051 height 542
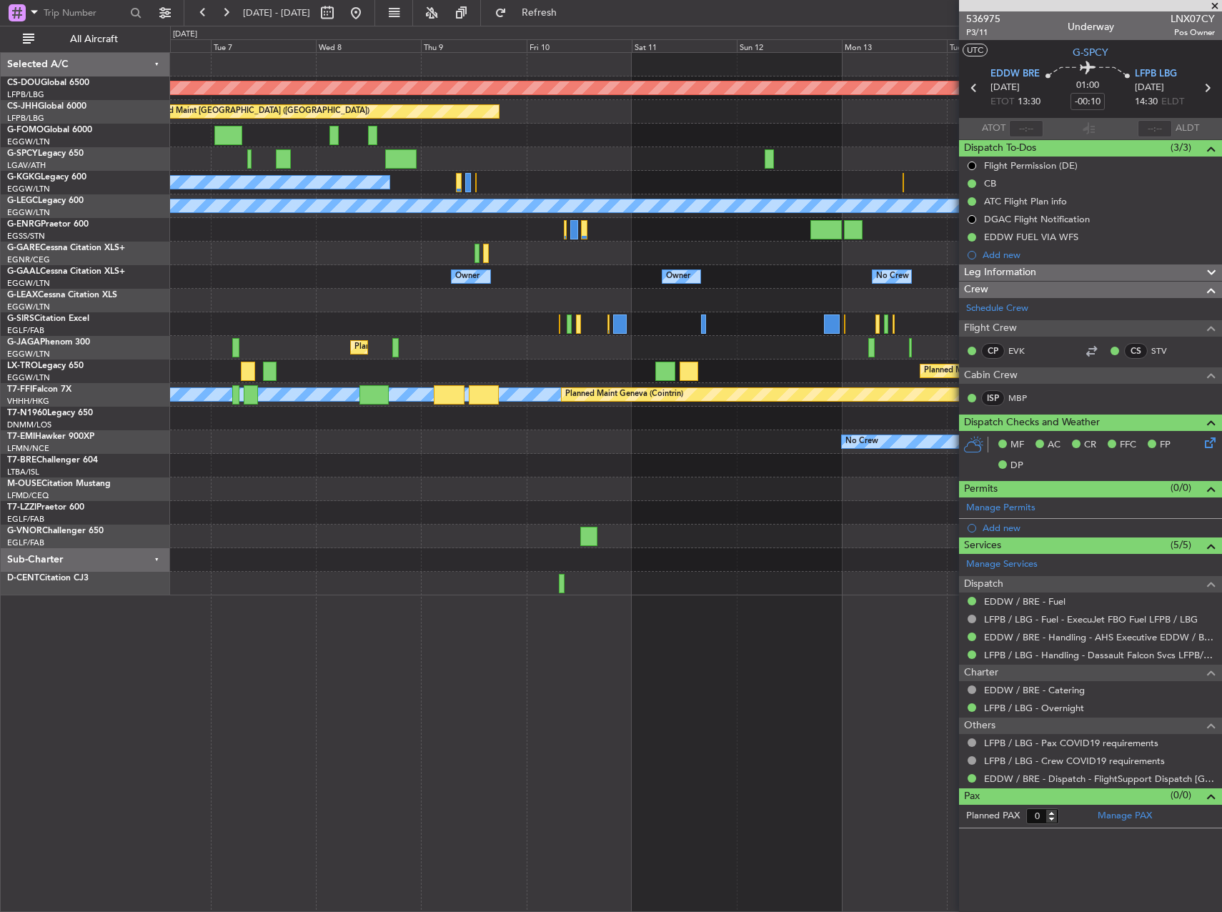
click at [541, 173] on div "Planned Maint London ([GEOGRAPHIC_DATA]) Planned Maint [GEOGRAPHIC_DATA] ([GEOG…" at bounding box center [695, 324] width 1051 height 542
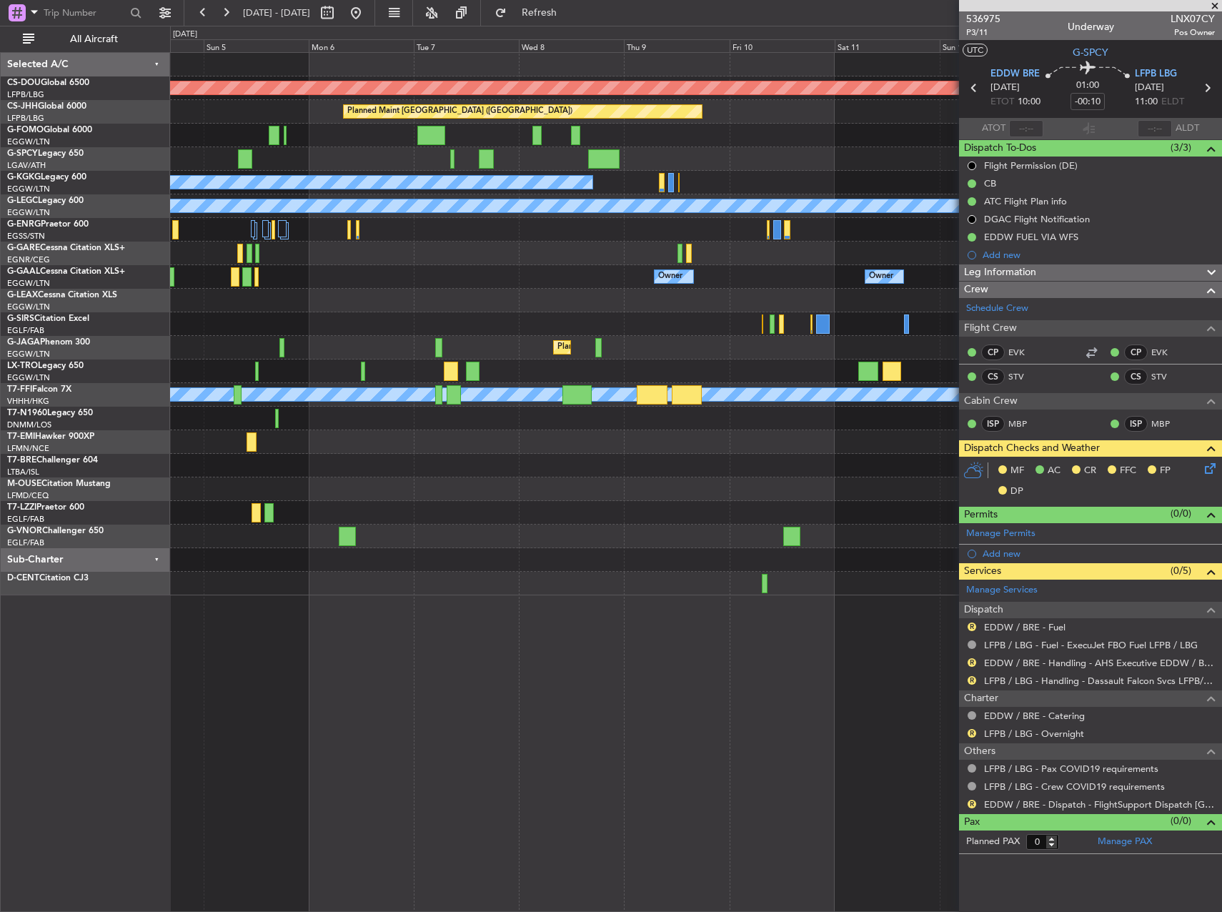
click at [652, 241] on div "Planned Maint London ([GEOGRAPHIC_DATA]) Planned Maint [GEOGRAPHIC_DATA] ([GEOG…" at bounding box center [695, 324] width 1051 height 542
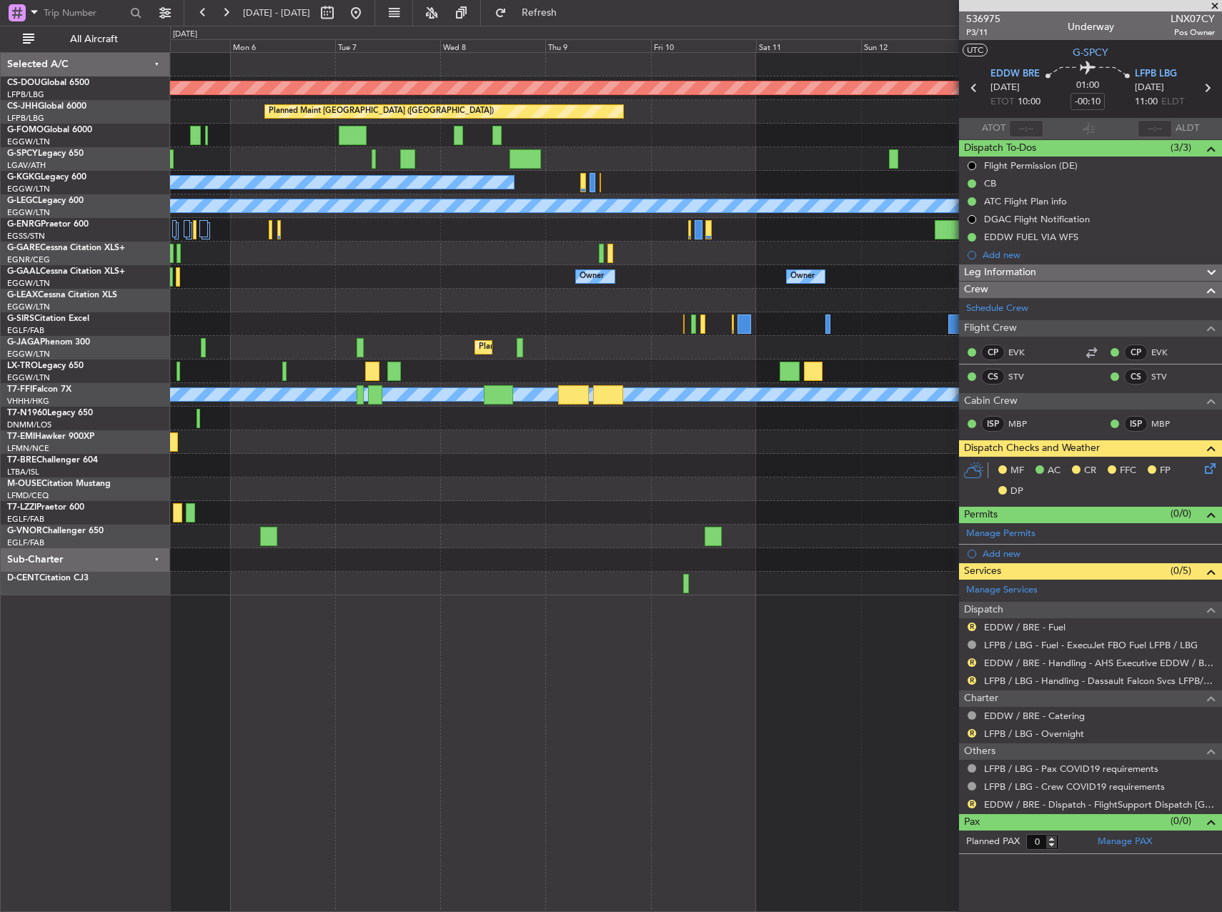
click at [460, 232] on div "Planned Maint London ([GEOGRAPHIC_DATA]) Planned Maint [GEOGRAPHIC_DATA] ([GEOG…" at bounding box center [695, 324] width 1051 height 542
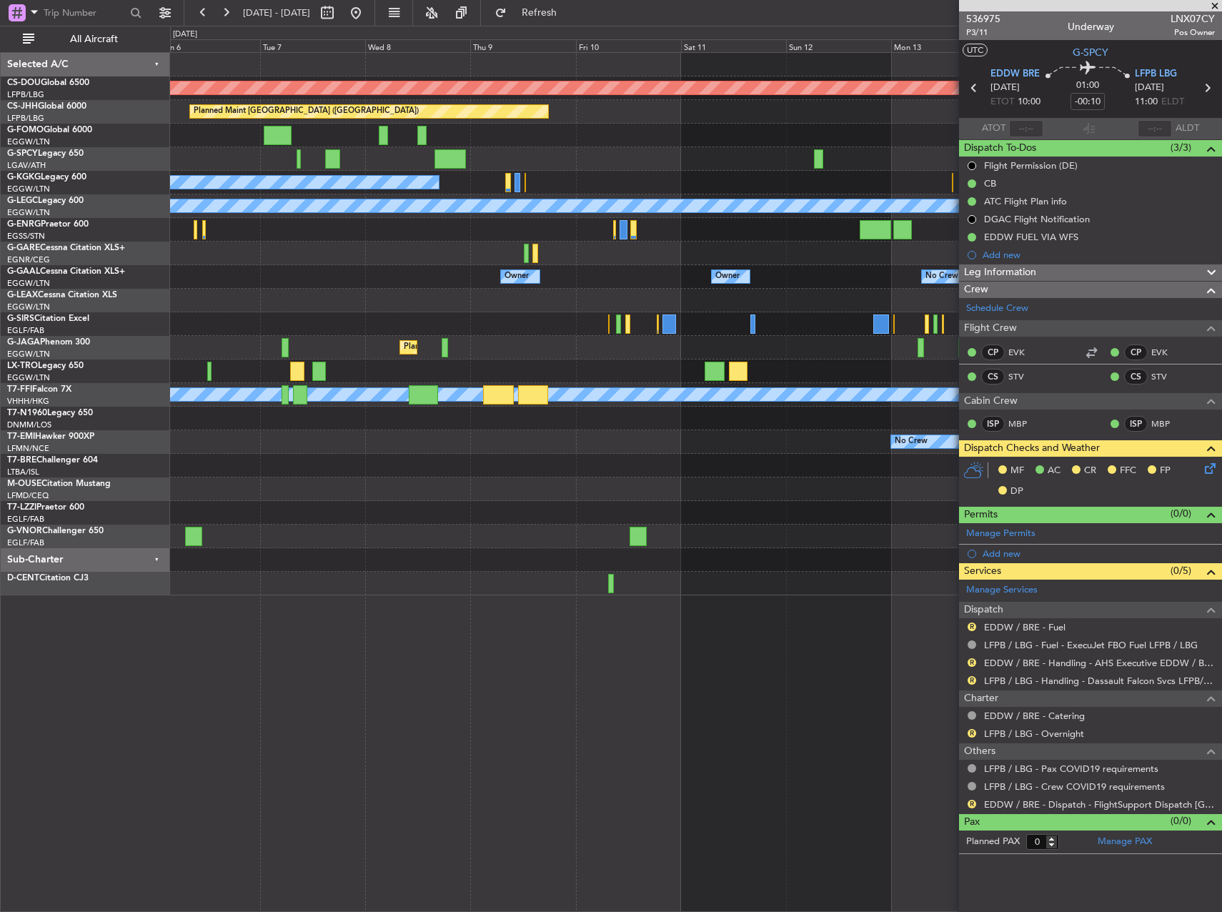
click at [477, 166] on div "Unplanned Maint [GEOGRAPHIC_DATA]" at bounding box center [695, 159] width 1051 height 24
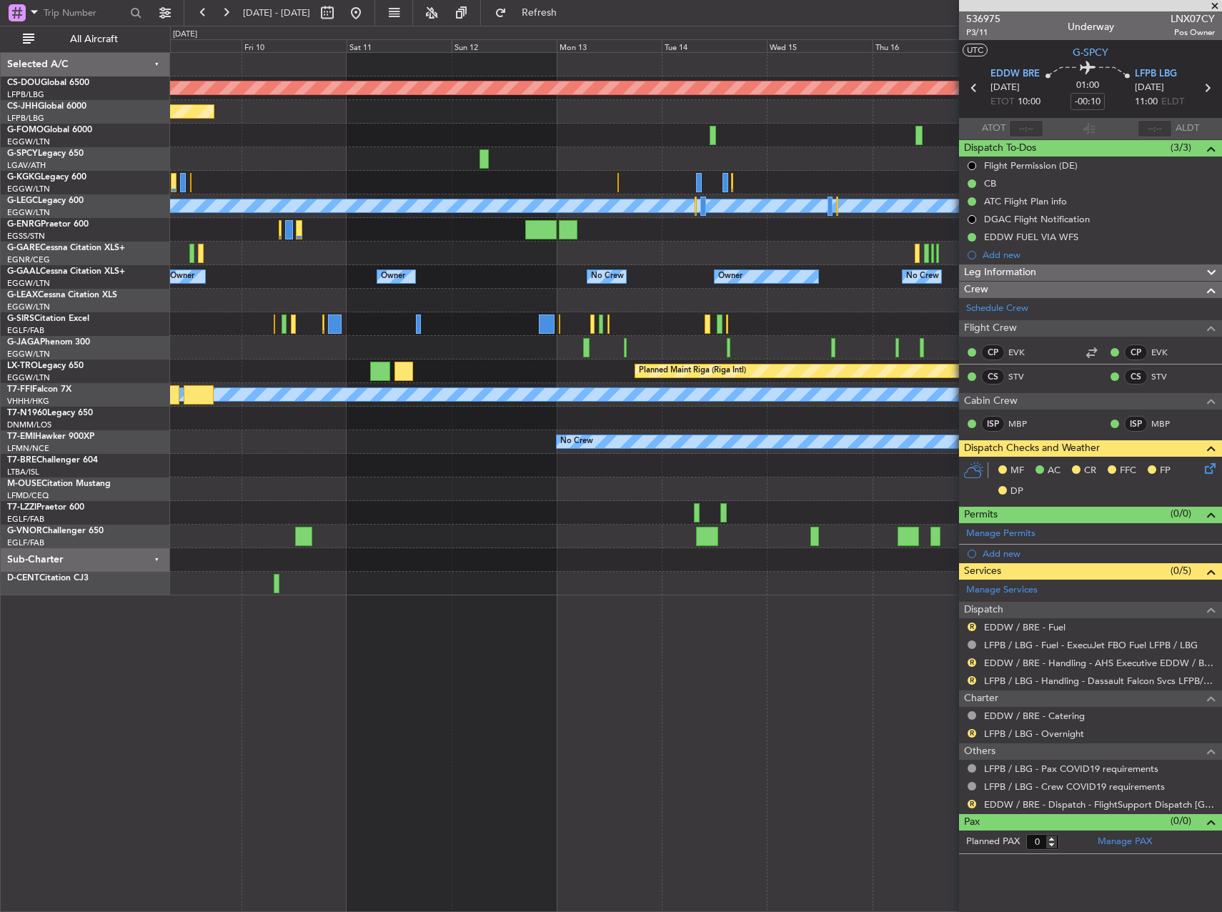
click at [182, 323] on div "Planned Maint London ([GEOGRAPHIC_DATA]) Planned Maint [GEOGRAPHIC_DATA] ([GEOG…" at bounding box center [695, 324] width 1051 height 542
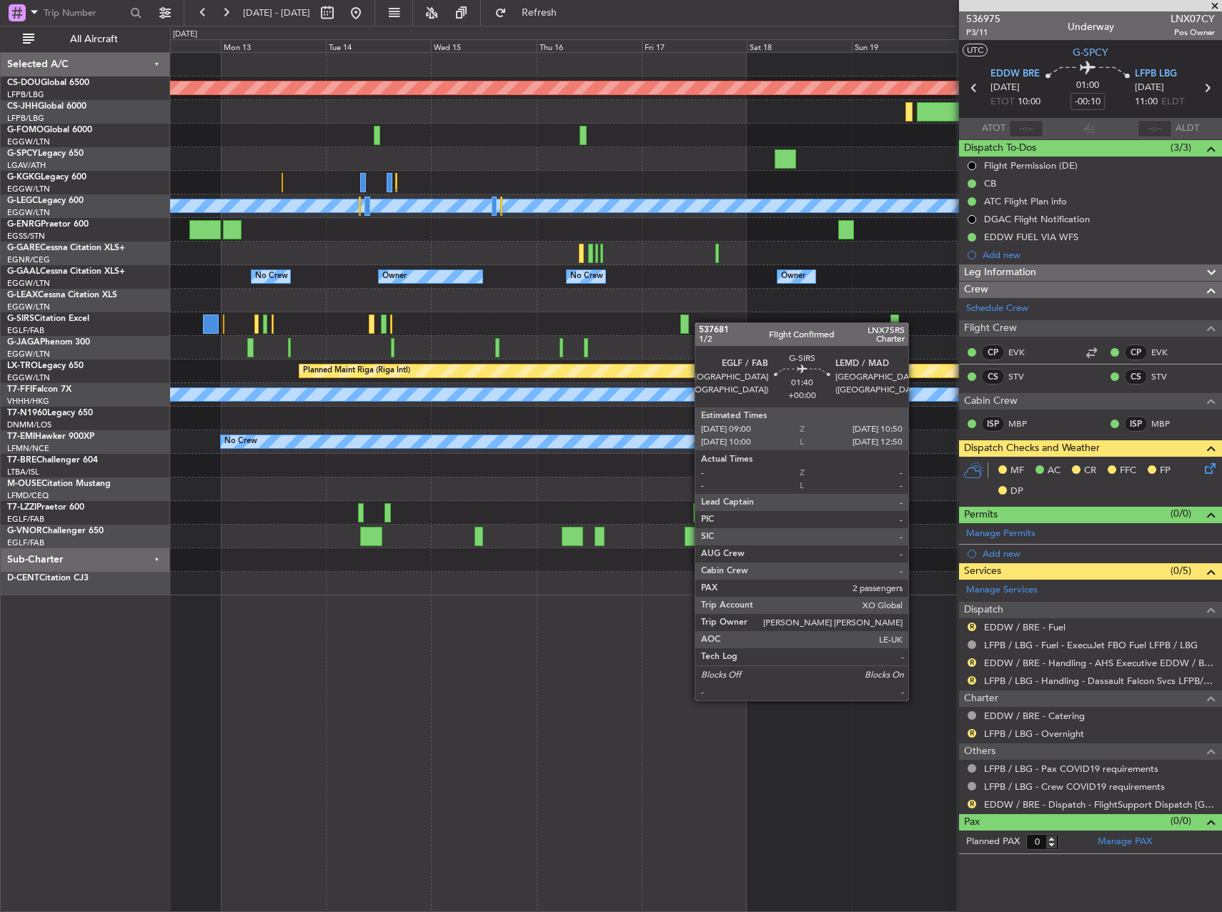
click at [100, 391] on div "Planned Maint London ([GEOGRAPHIC_DATA]) A/C Unavailable [GEOGRAPHIC_DATA] ([GE…" at bounding box center [611, 469] width 1222 height 886
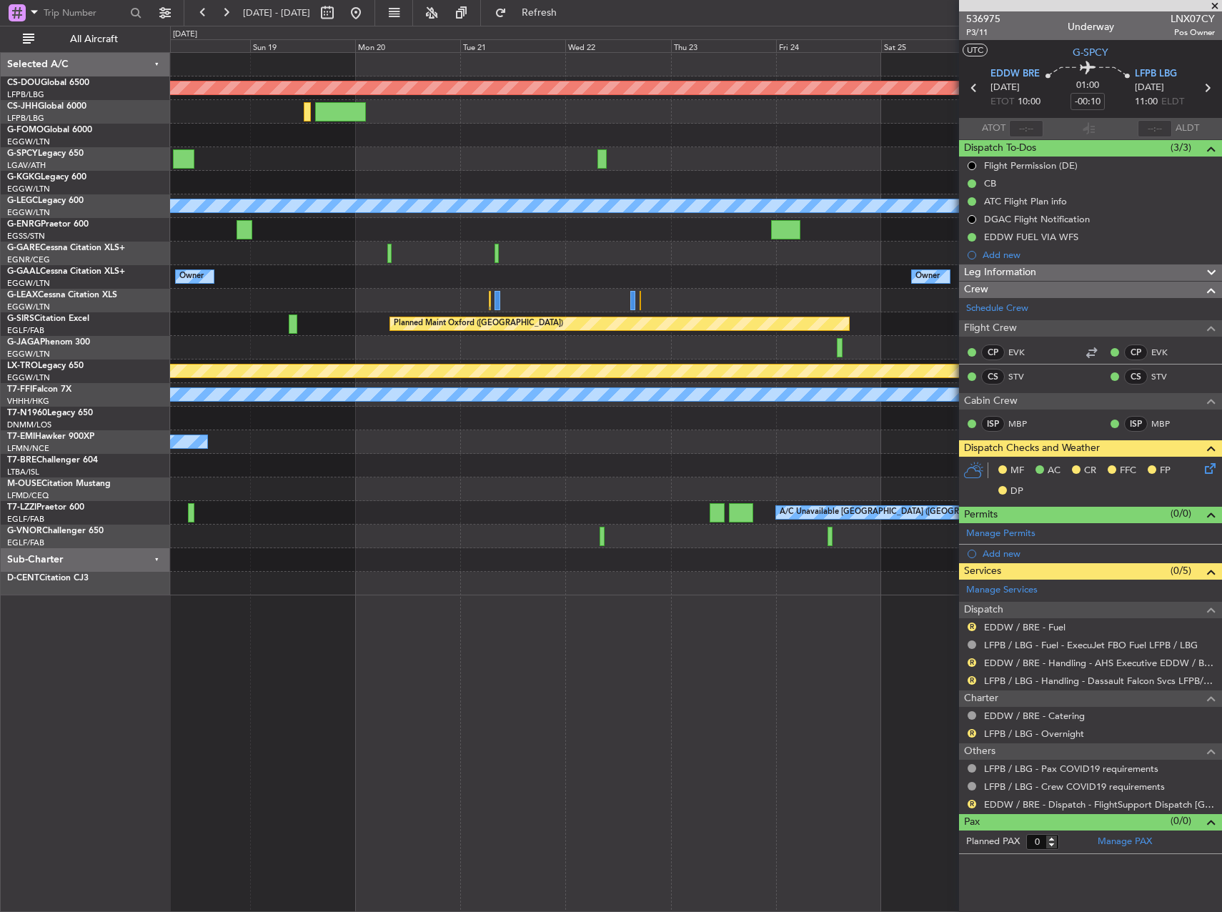
click at [146, 459] on div "Planned Maint London ([GEOGRAPHIC_DATA]) A/C Unavailable [GEOGRAPHIC_DATA] ([GE…" at bounding box center [611, 469] width 1222 height 886
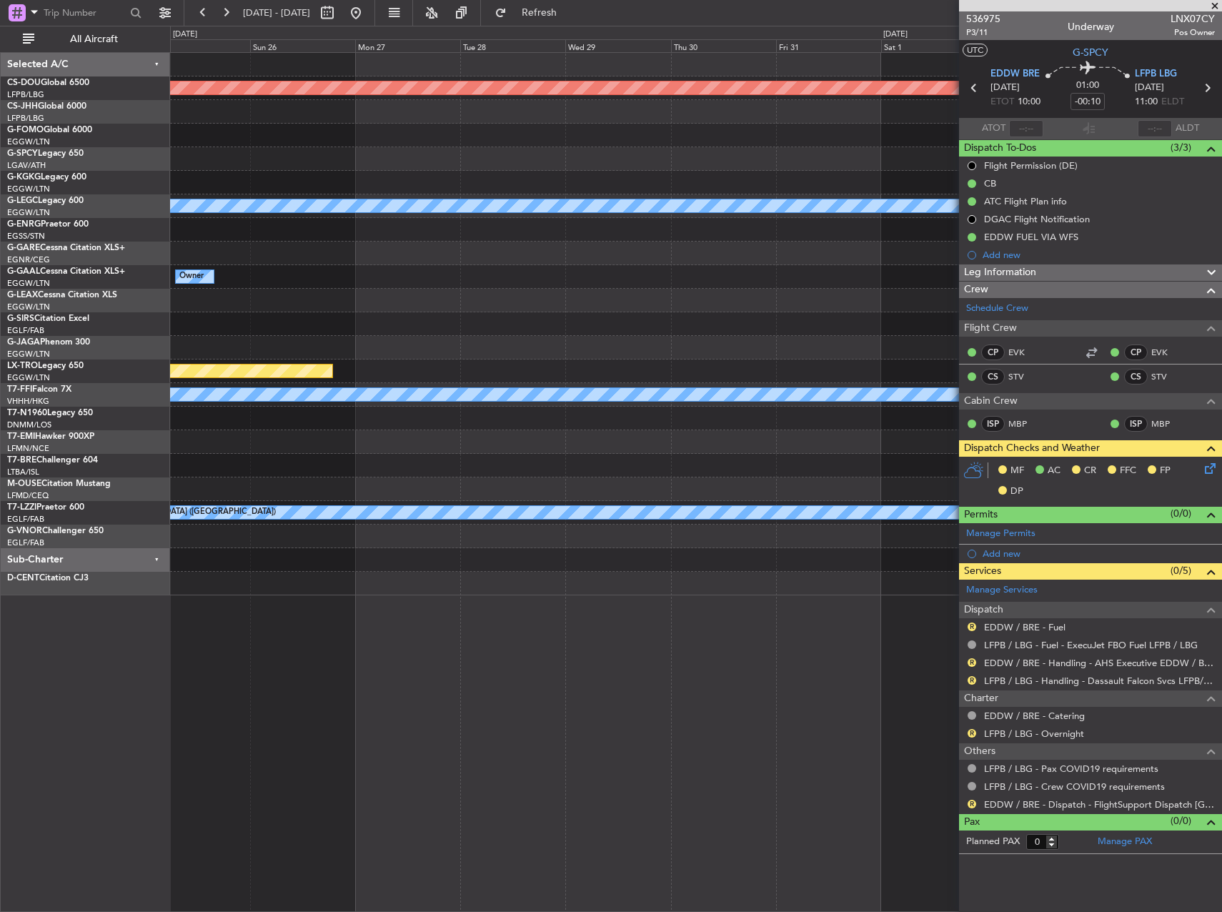
click at [146, 512] on div "Planned Maint London ([GEOGRAPHIC_DATA]) A/C Unavailable [GEOGRAPHIC_DATA] ([GE…" at bounding box center [611, 469] width 1222 height 886
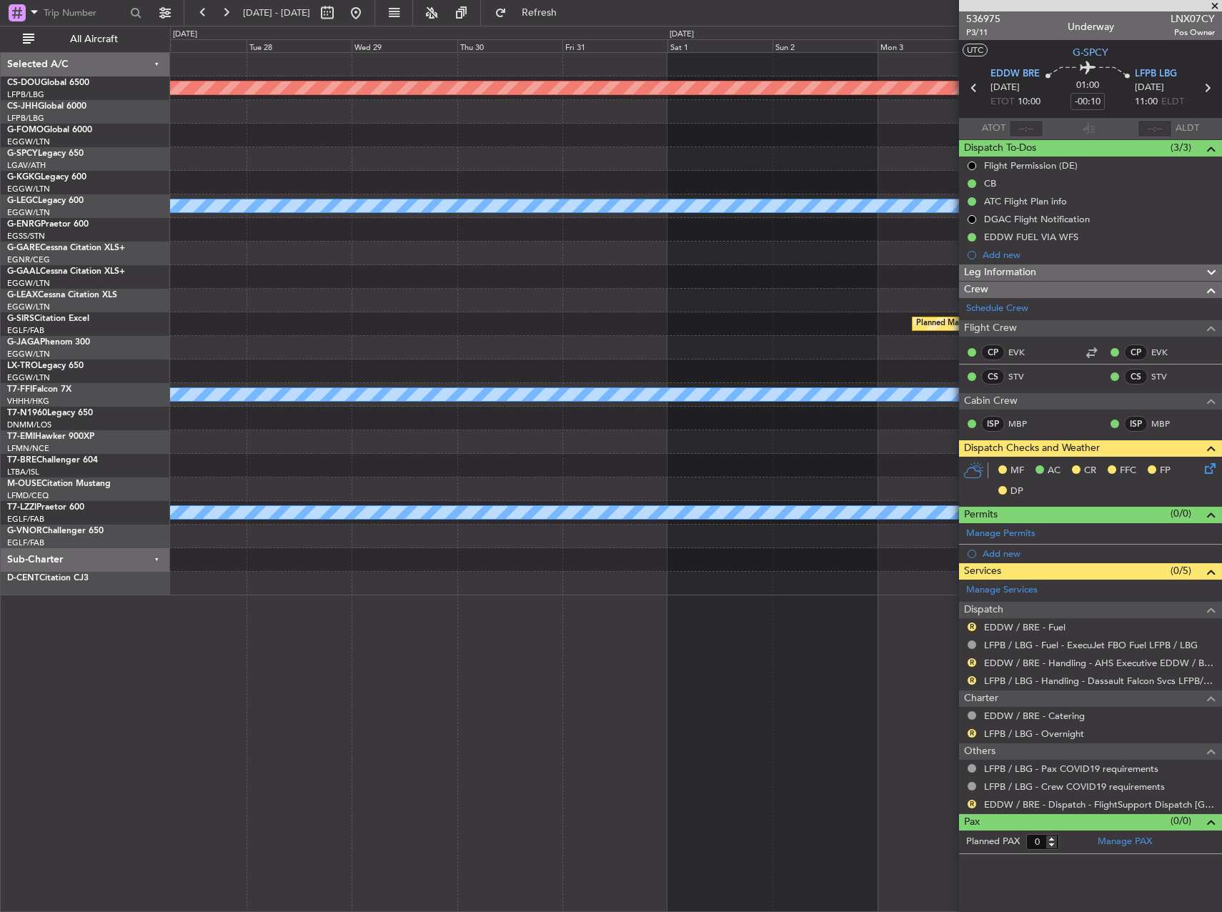
click at [198, 505] on div "Planned Maint London ([GEOGRAPHIC_DATA]) A/C Unavailable [GEOGRAPHIC_DATA] ([GE…" at bounding box center [695, 324] width 1051 height 542
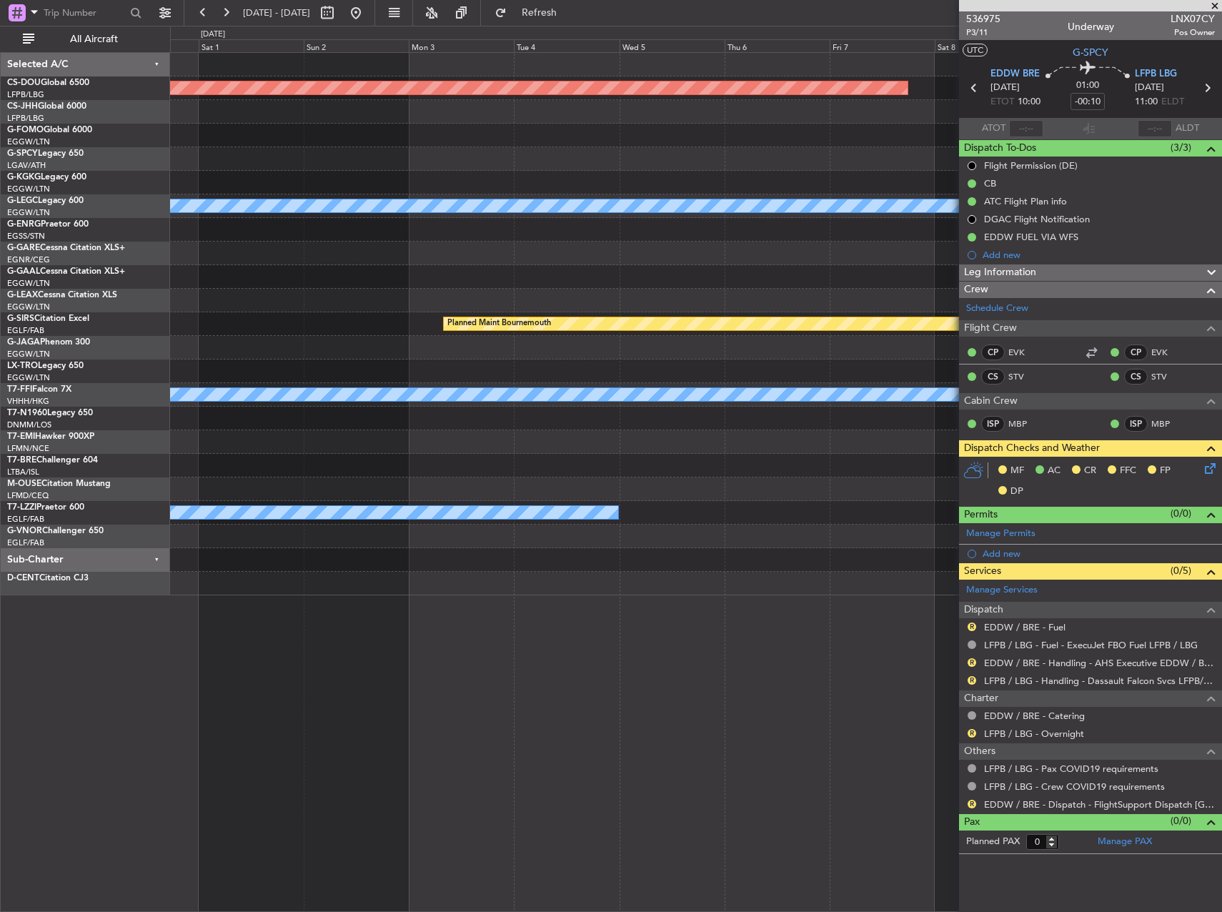
click at [325, 485] on div "Planned Maint London ([GEOGRAPHIC_DATA]) A/C Unavailable [GEOGRAPHIC_DATA] ([GE…" at bounding box center [695, 324] width 1051 height 542
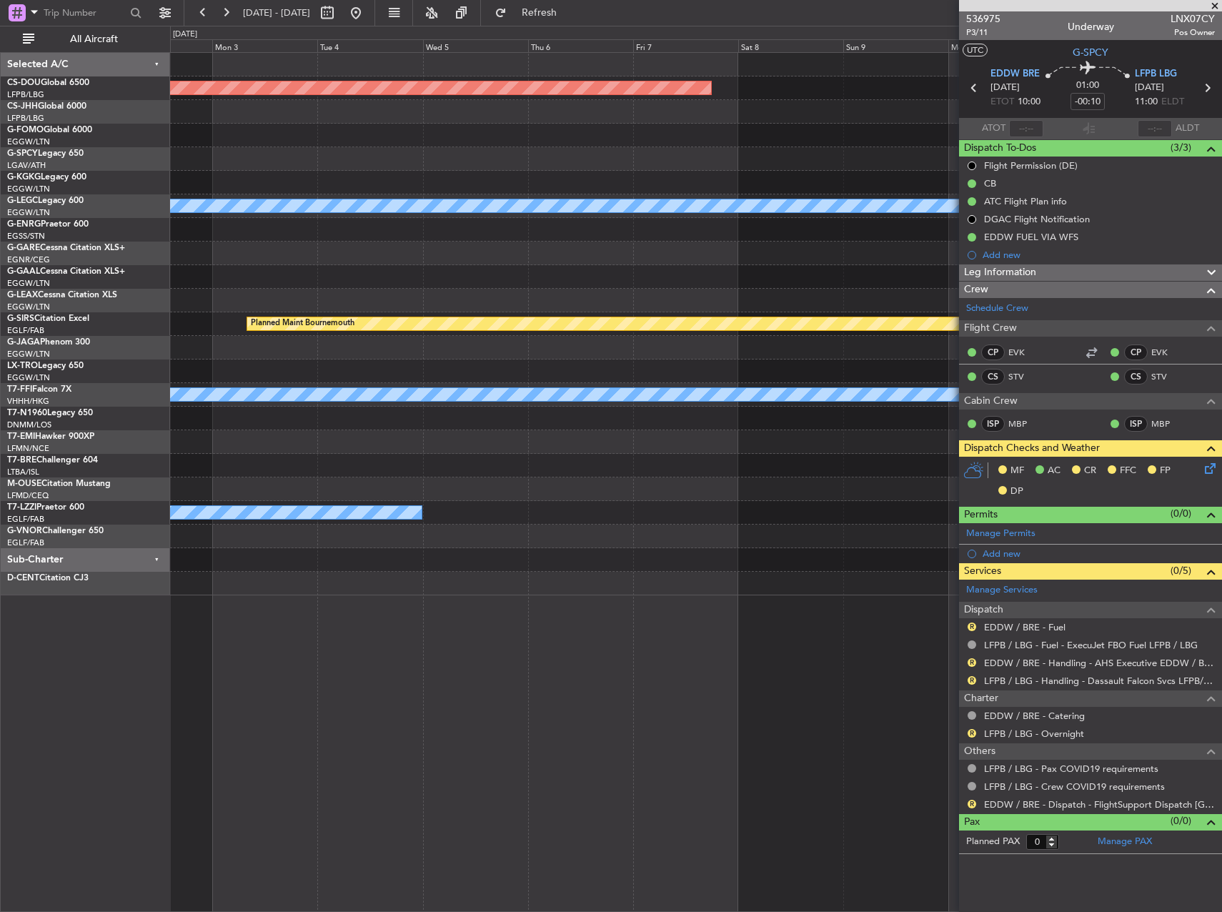
click at [516, 460] on div at bounding box center [695, 466] width 1051 height 24
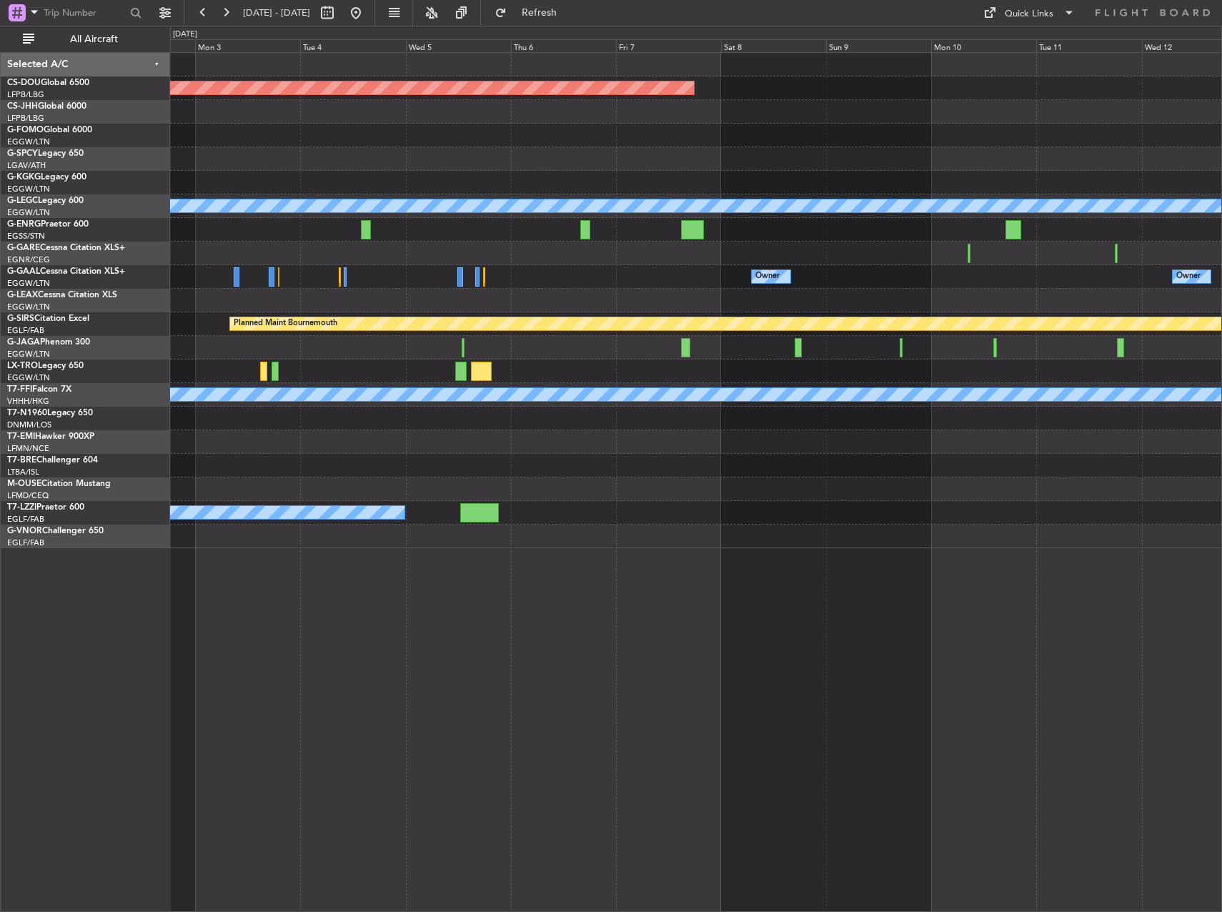
click at [470, 170] on div at bounding box center [695, 159] width 1051 height 24
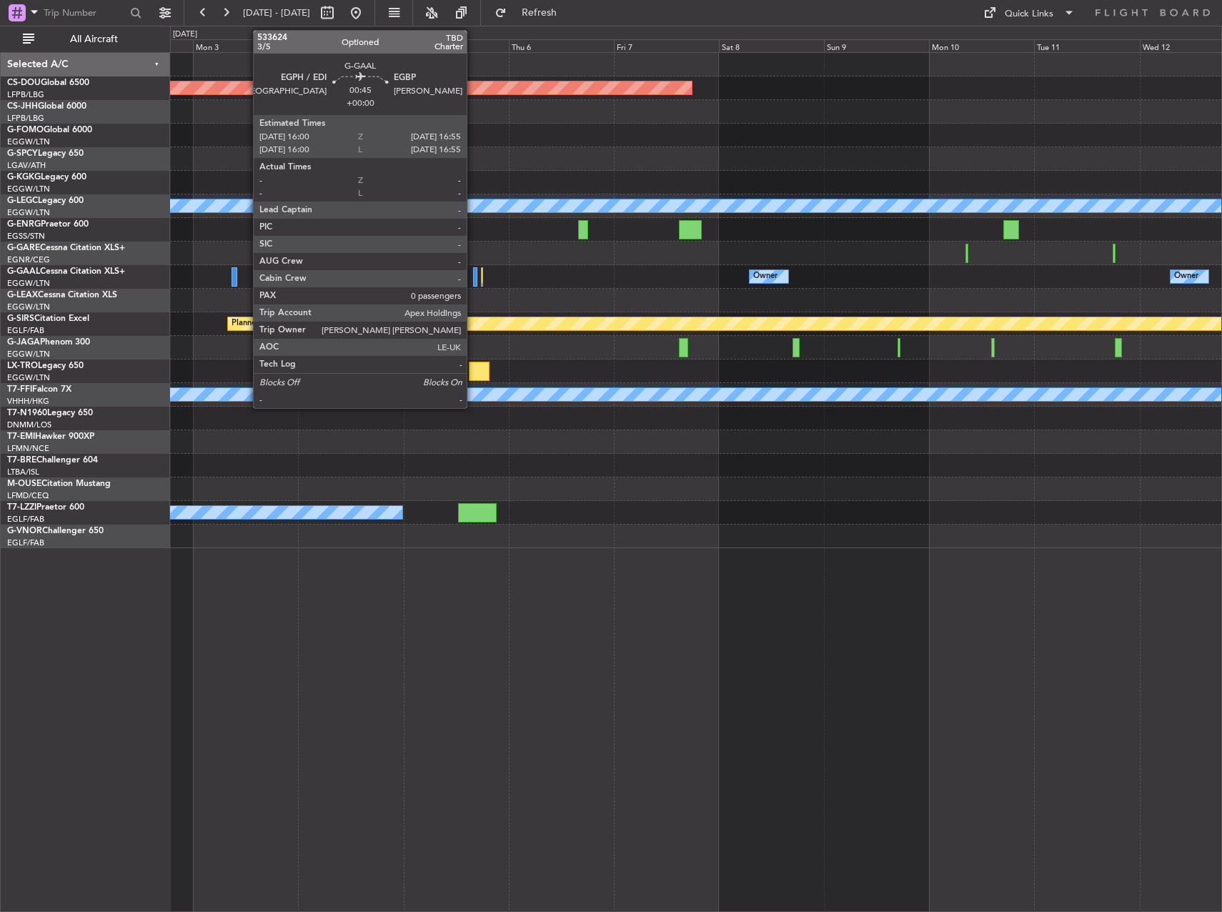
click at [473, 277] on div at bounding box center [475, 276] width 4 height 19
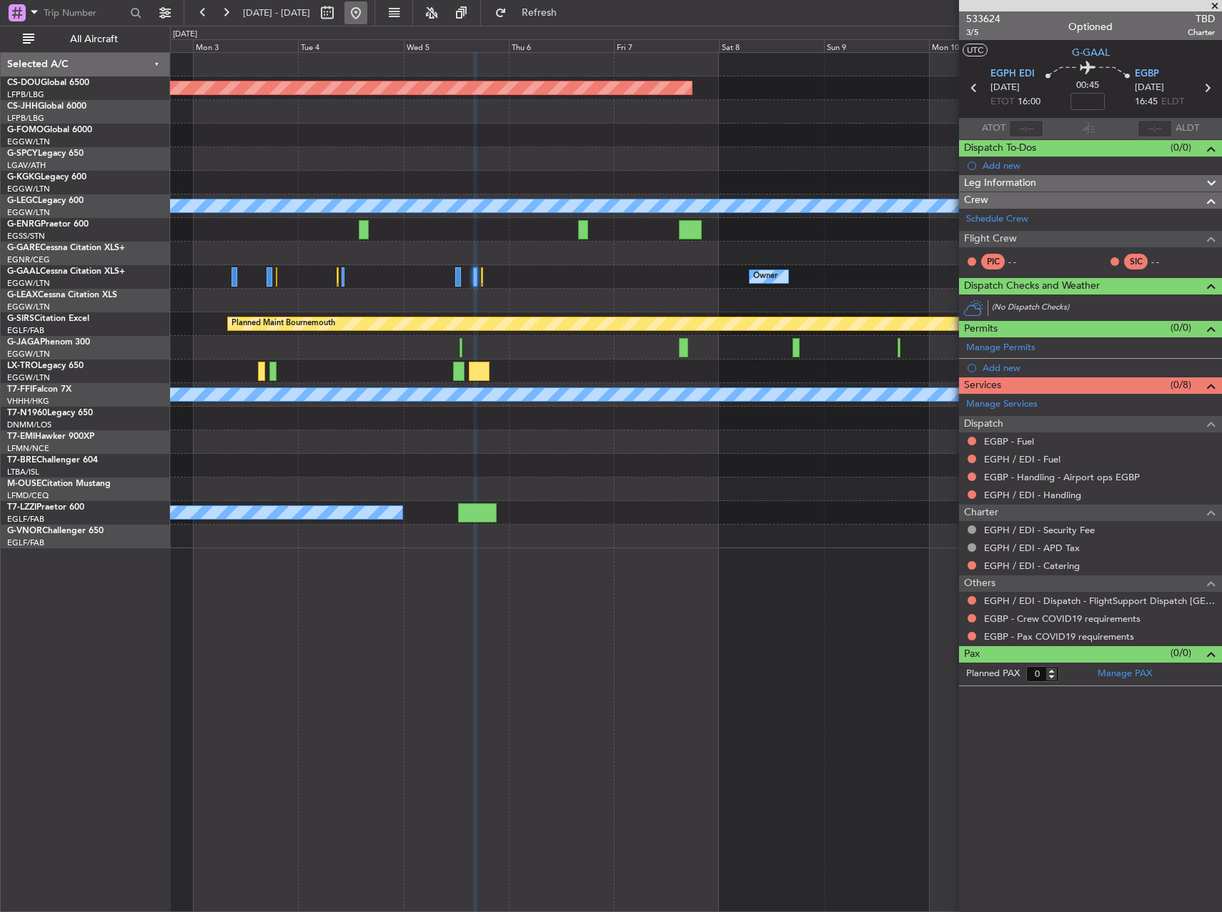
click at [367, 18] on button at bounding box center [356, 12] width 23 height 23
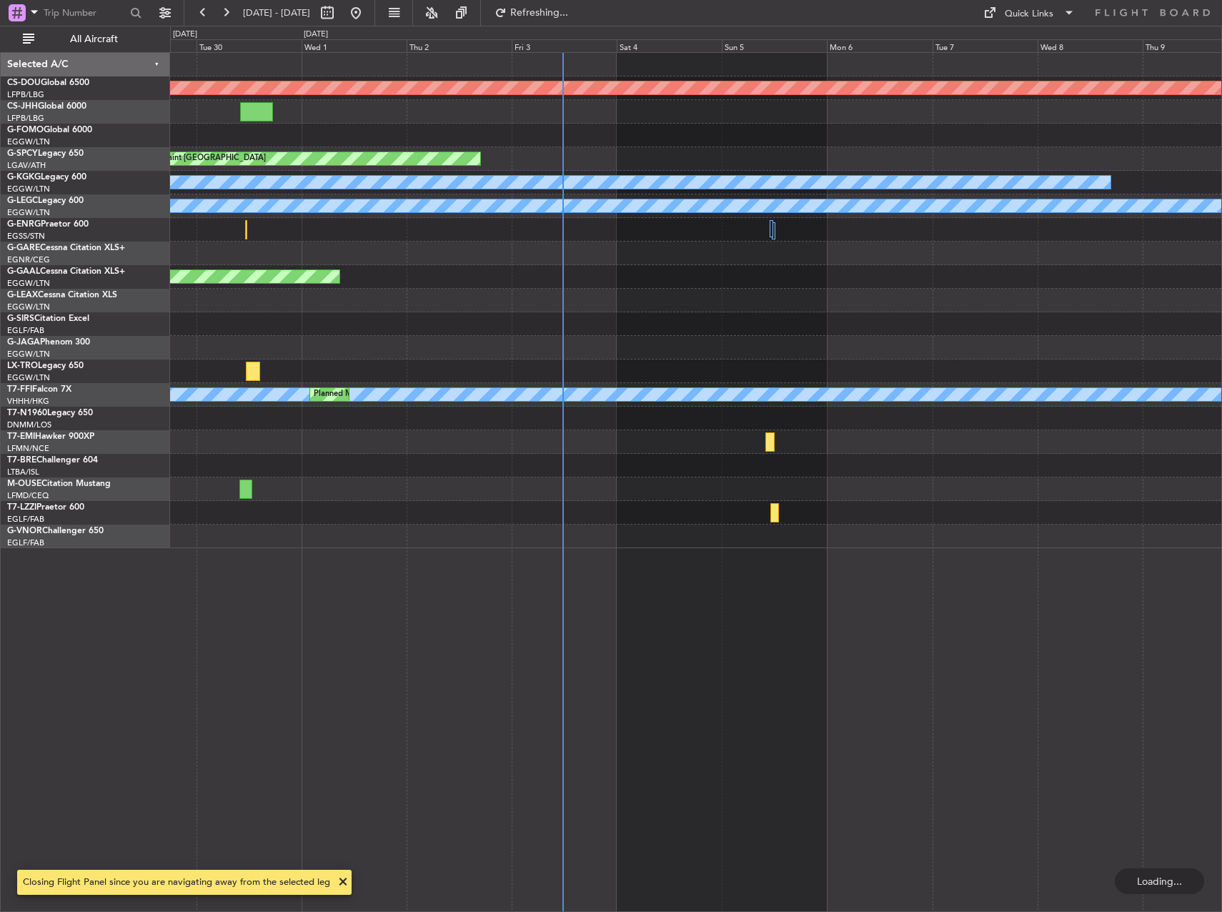
click at [645, 306] on div at bounding box center [695, 301] width 1051 height 24
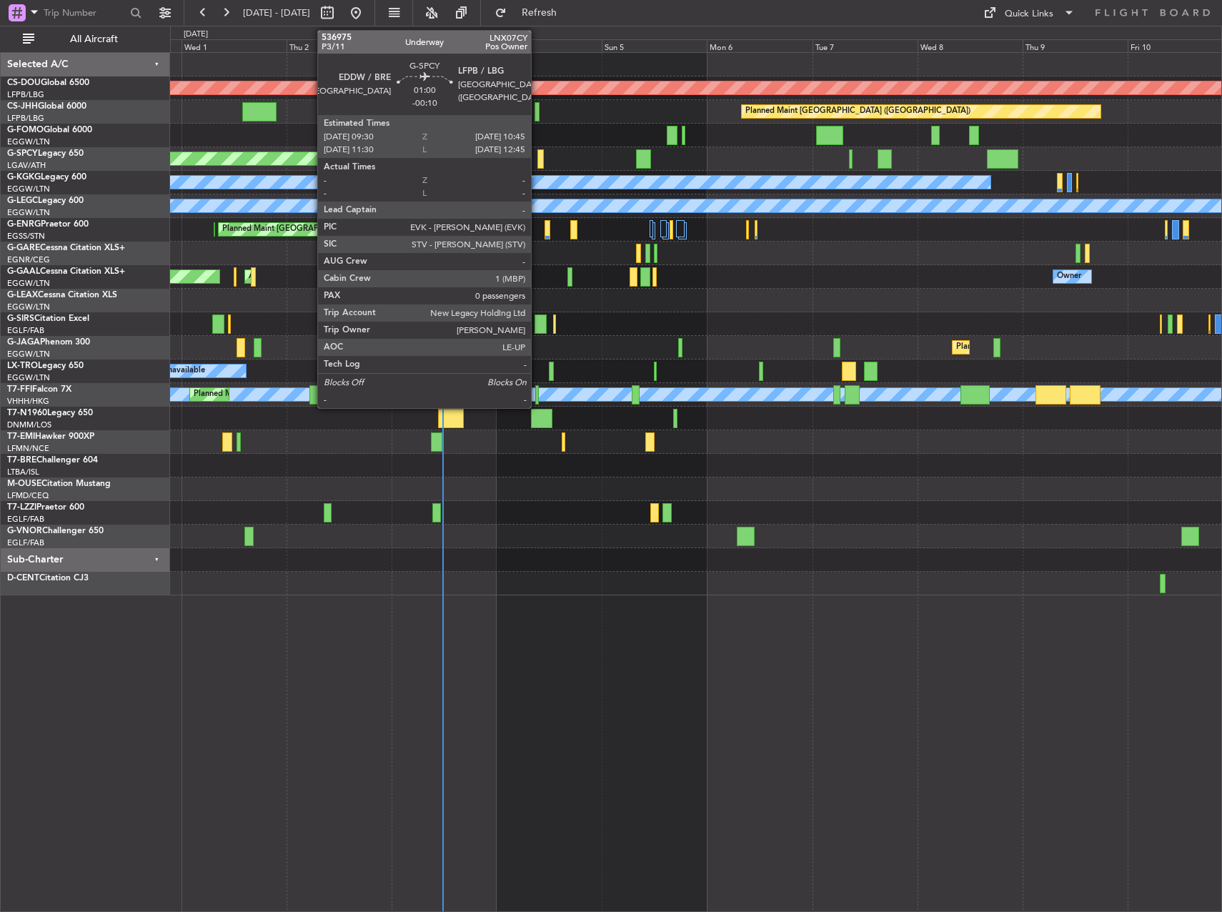
click at [537, 158] on div at bounding box center [540, 158] width 6 height 19
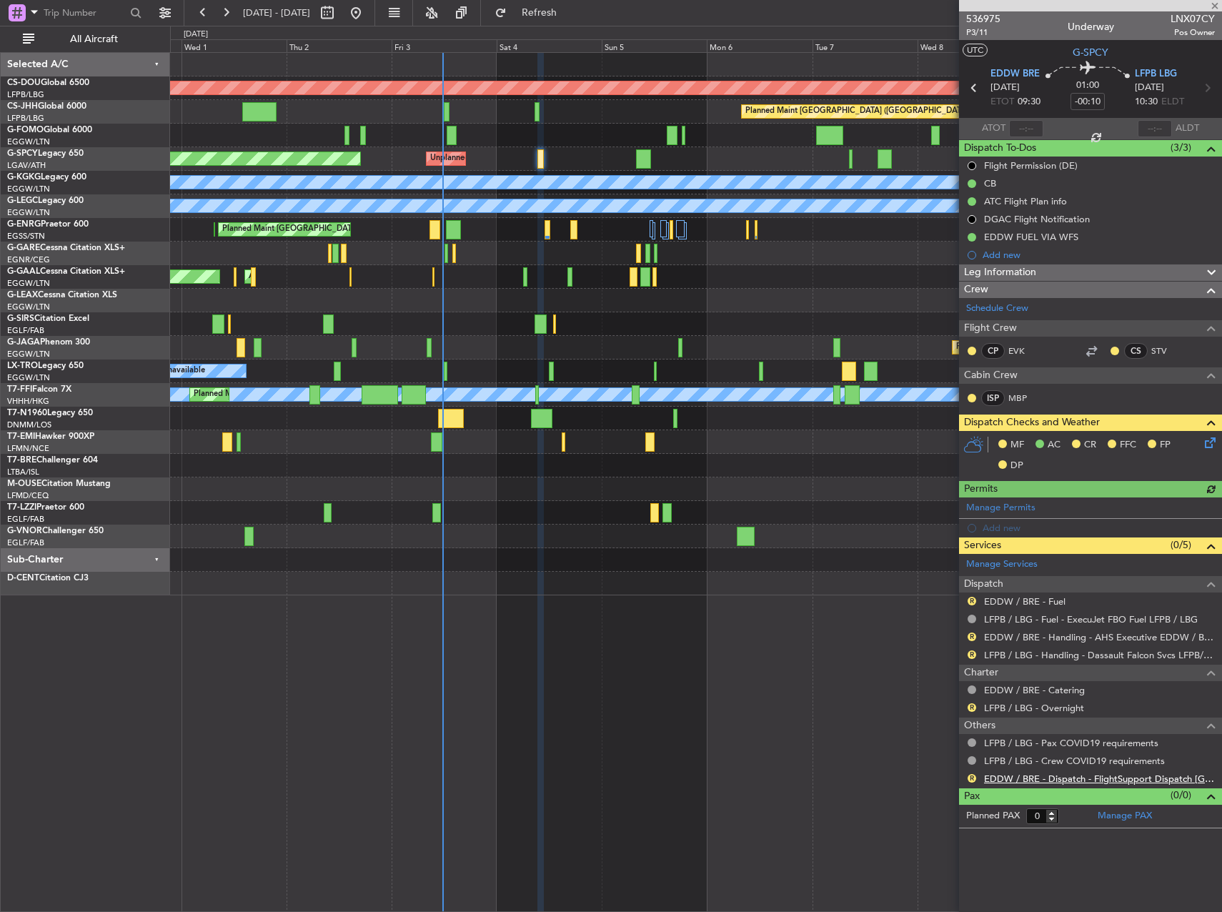
click at [1016, 779] on link "EDDW / BRE - Dispatch - FlightSupport Dispatch [GEOGRAPHIC_DATA]" at bounding box center [1099, 779] width 231 height 12
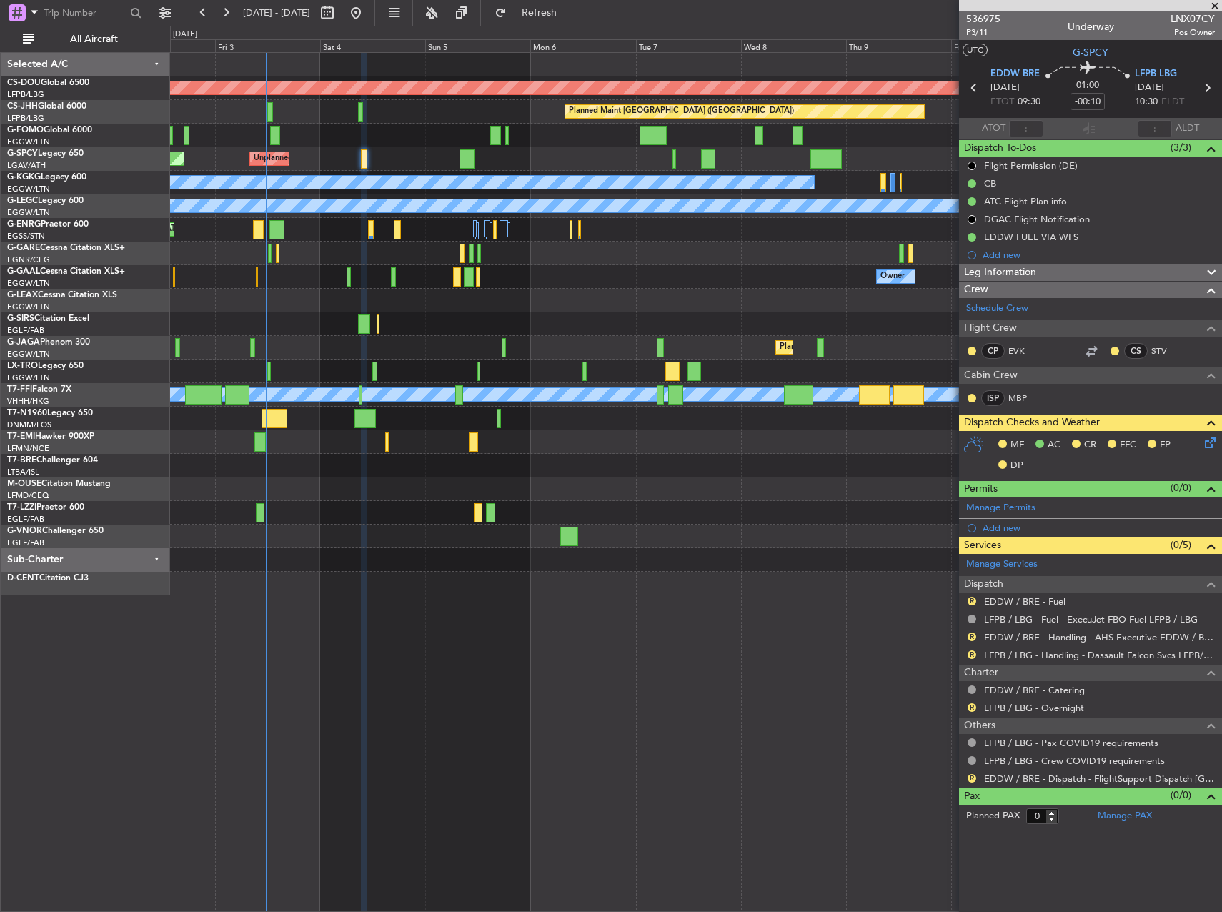
click at [548, 351] on div "Planned Maint [GEOGRAPHIC_DATA] ([GEOGRAPHIC_DATA])" at bounding box center [695, 348] width 1051 height 24
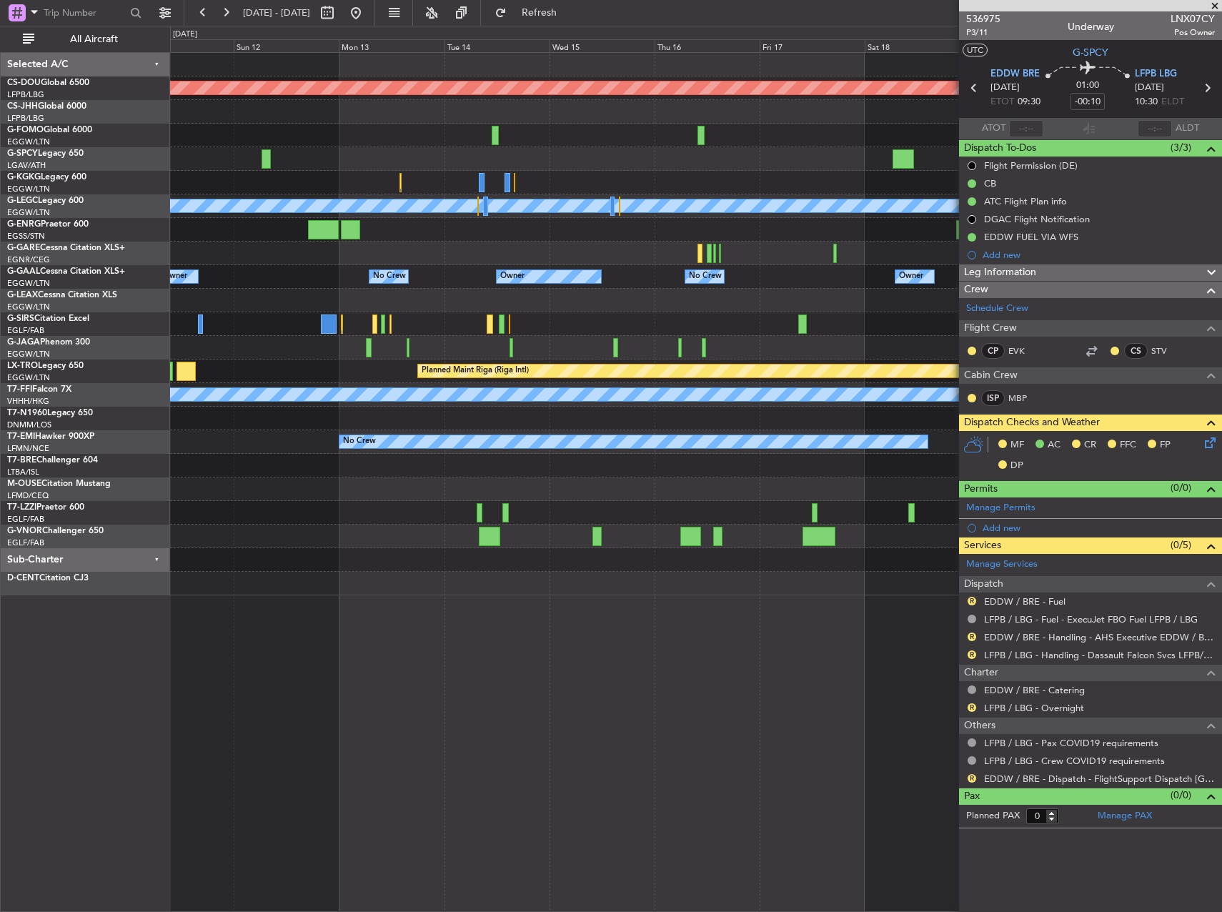
click at [280, 314] on div "Planned Maint London ([GEOGRAPHIC_DATA]) Planned Maint [GEOGRAPHIC_DATA] ([GEOG…" at bounding box center [695, 324] width 1051 height 542
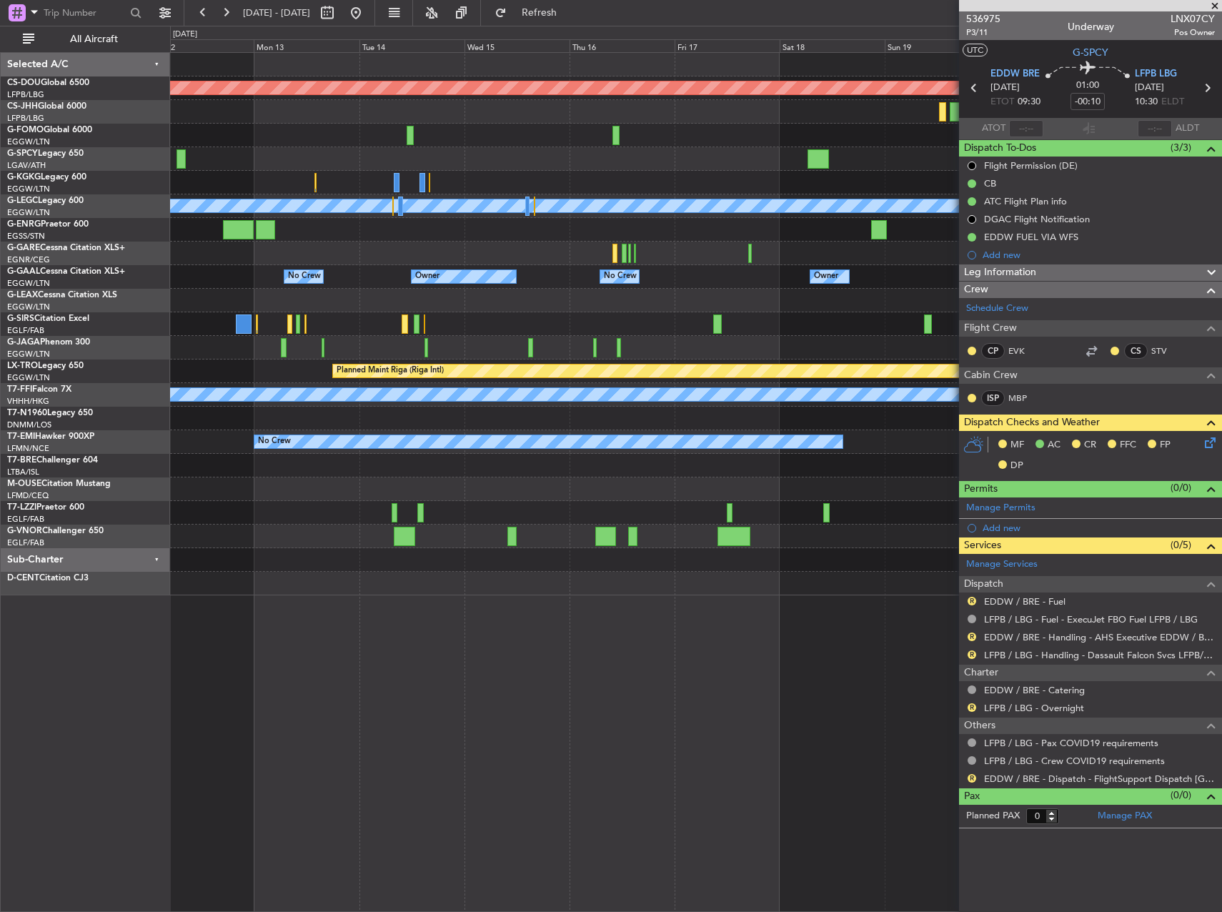
click at [274, 343] on div "Planned Maint London ([GEOGRAPHIC_DATA]) Planned Maint [GEOGRAPHIC_DATA] ([GEOG…" at bounding box center [695, 324] width 1051 height 542
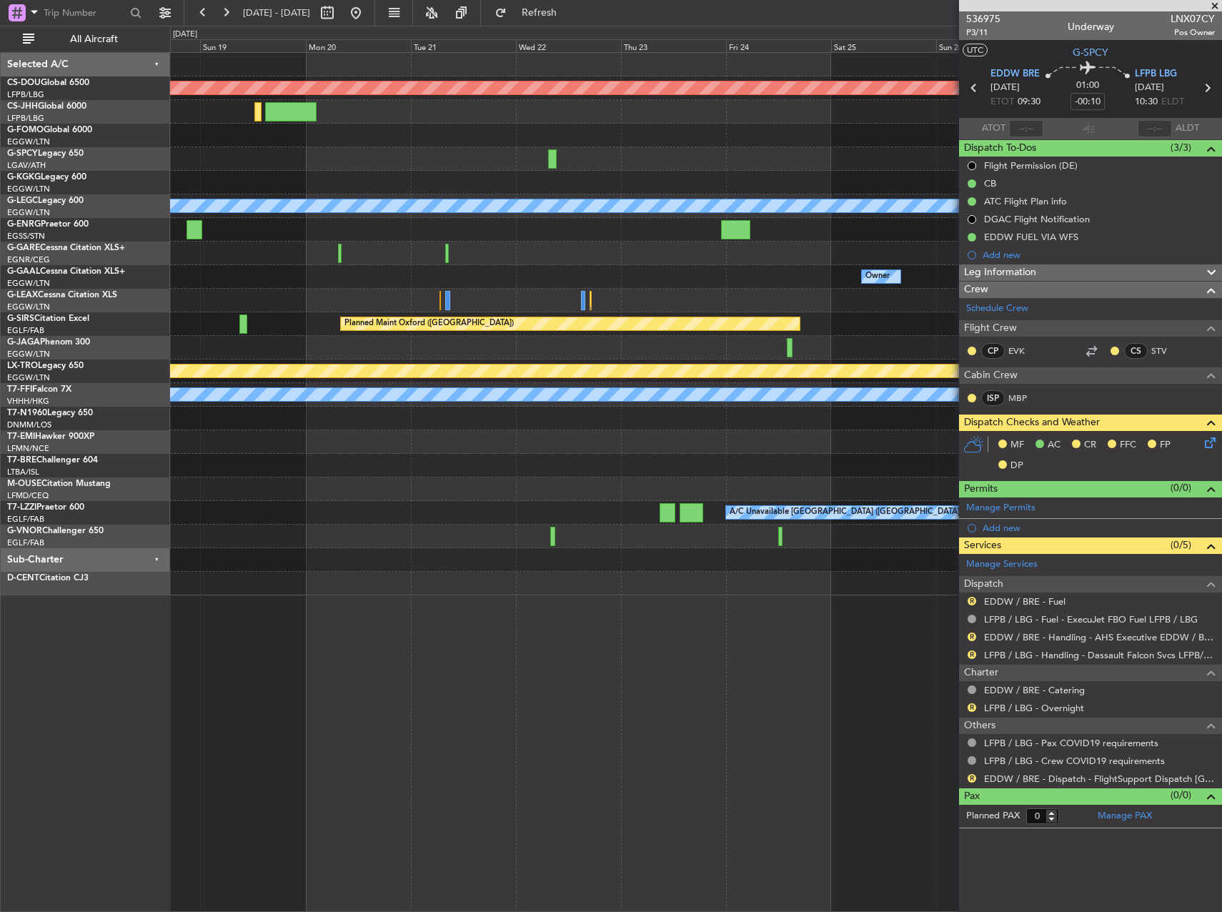
click at [252, 349] on div "Planned Maint London ([GEOGRAPHIC_DATA]) A/C Unavailable [GEOGRAPHIC_DATA] ([GE…" at bounding box center [695, 324] width 1051 height 542
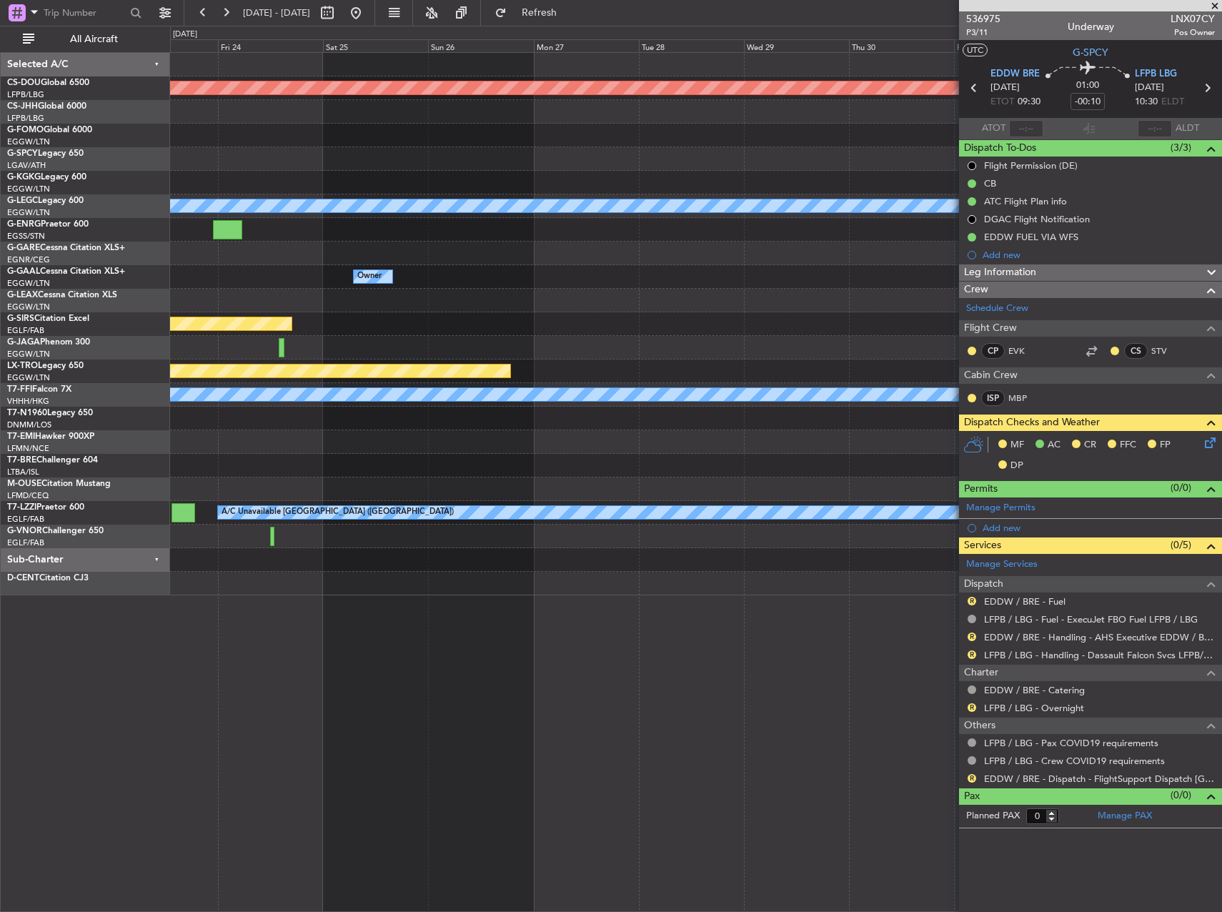
click at [267, 345] on div "Planned Maint London ([GEOGRAPHIC_DATA]) A/C Unavailable [GEOGRAPHIC_DATA] ([GE…" at bounding box center [695, 324] width 1051 height 542
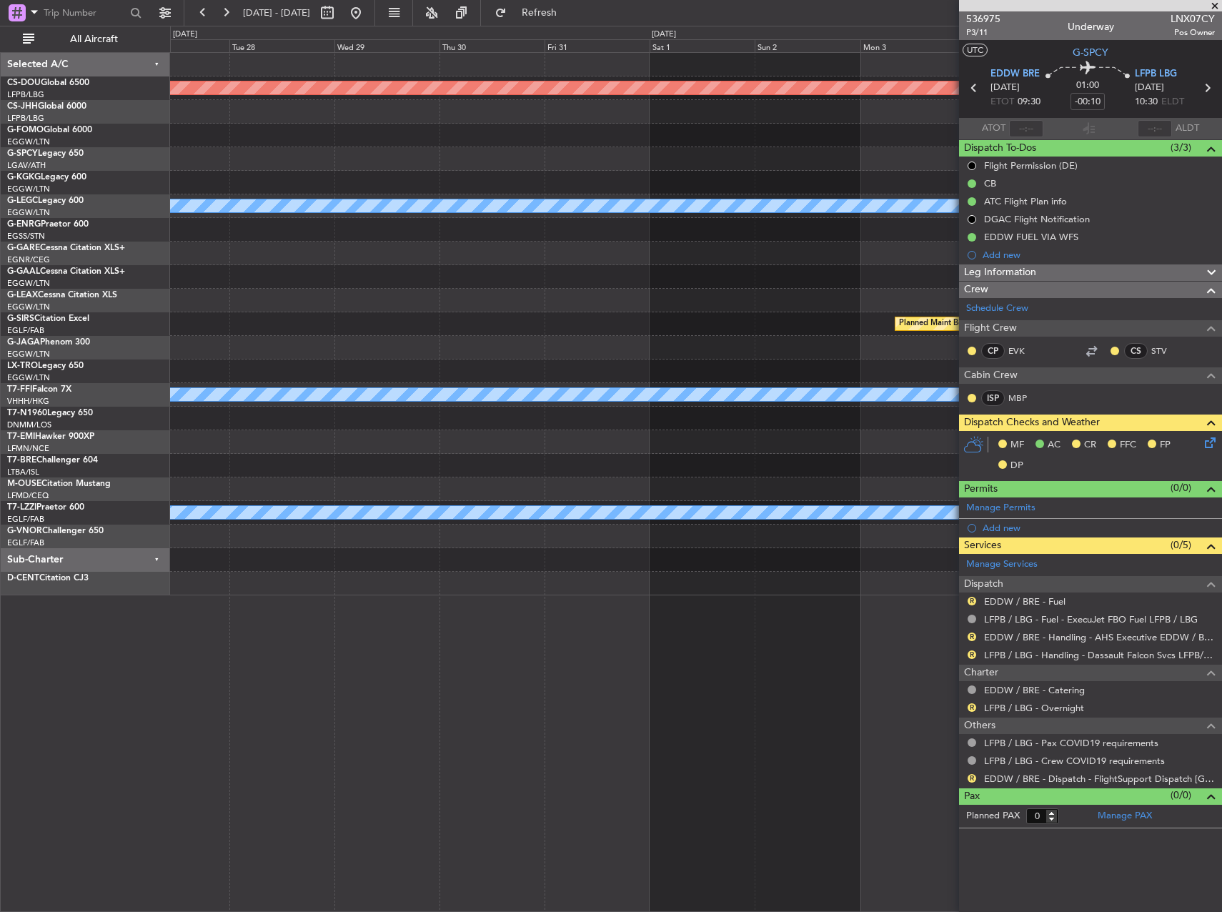
click at [324, 357] on div at bounding box center [695, 348] width 1051 height 24
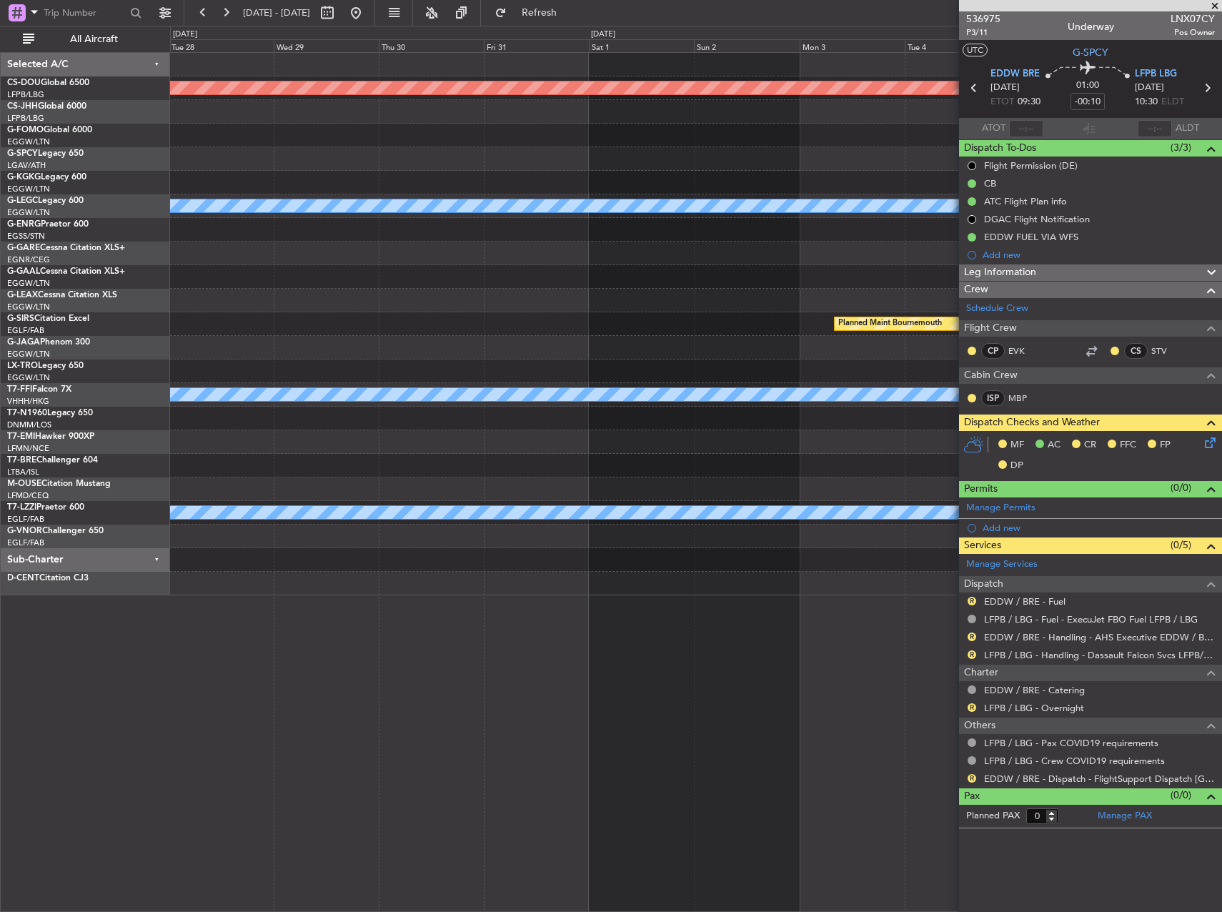
click at [276, 367] on div "Planned Maint London ([GEOGRAPHIC_DATA]) A/C Unavailable [GEOGRAPHIC_DATA] ([GE…" at bounding box center [695, 324] width 1051 height 542
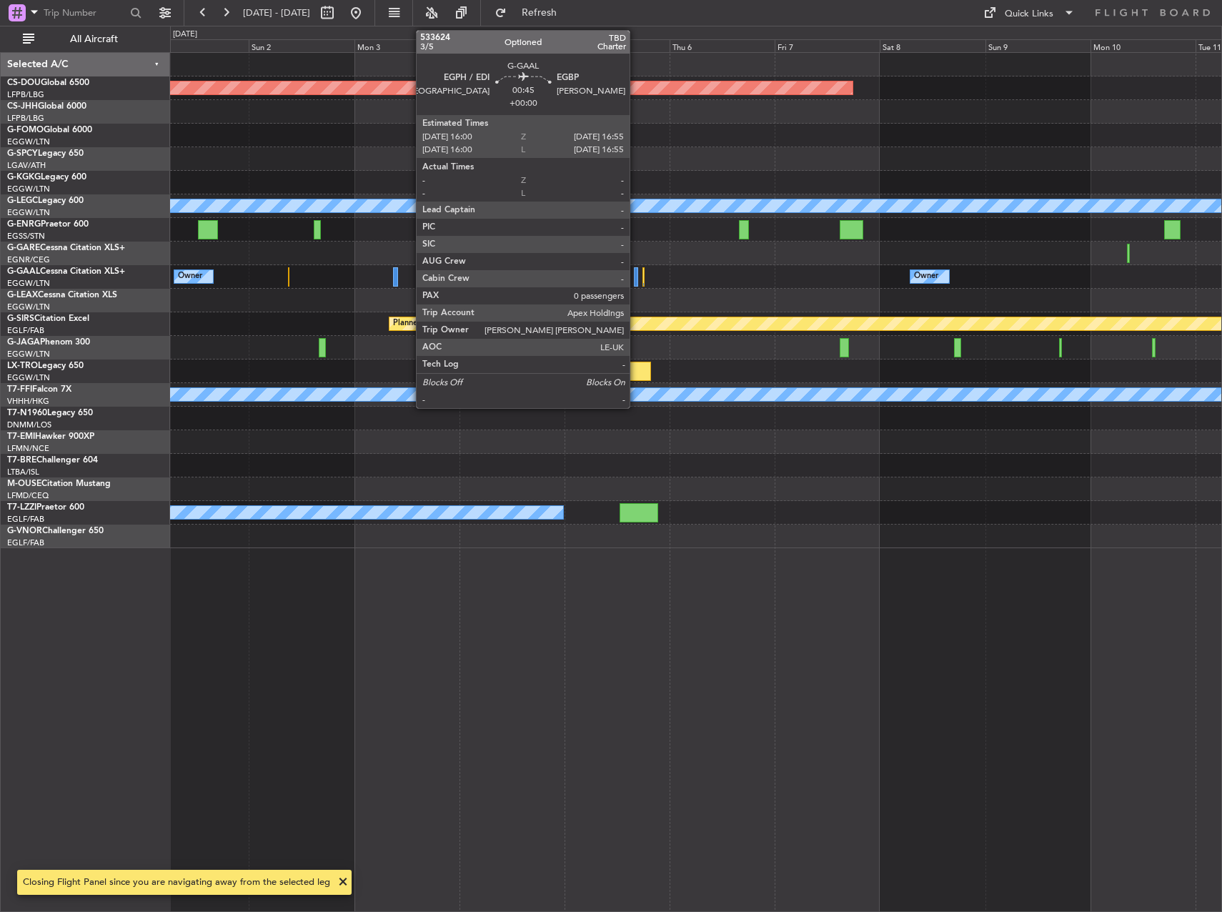
click at [636, 274] on div at bounding box center [636, 276] width 4 height 19
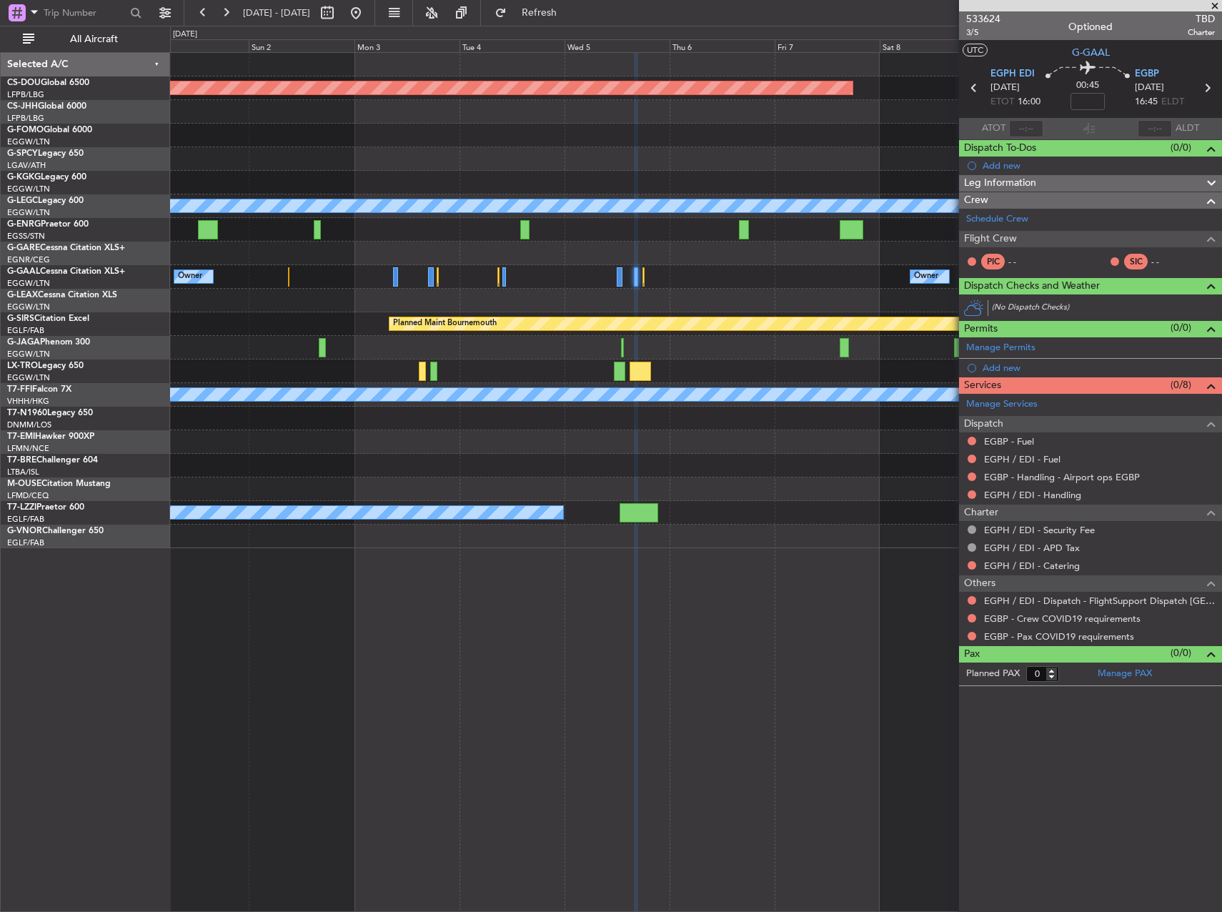
click at [1217, 6] on span at bounding box center [1215, 6] width 14 height 13
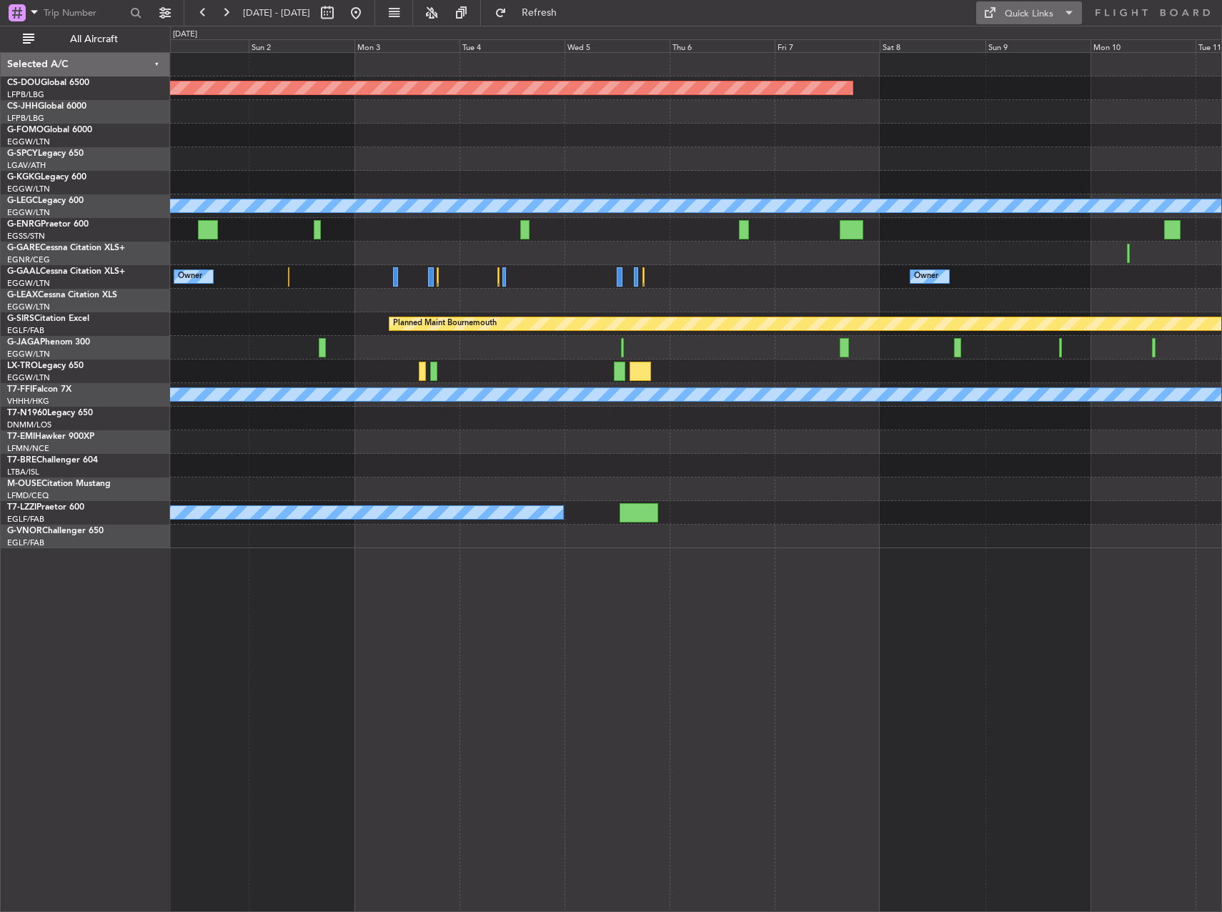
click at [1015, 14] on div "Quick Links" at bounding box center [1029, 14] width 49 height 14
click at [1007, 43] on button "Trip Builder" at bounding box center [1029, 47] width 107 height 34
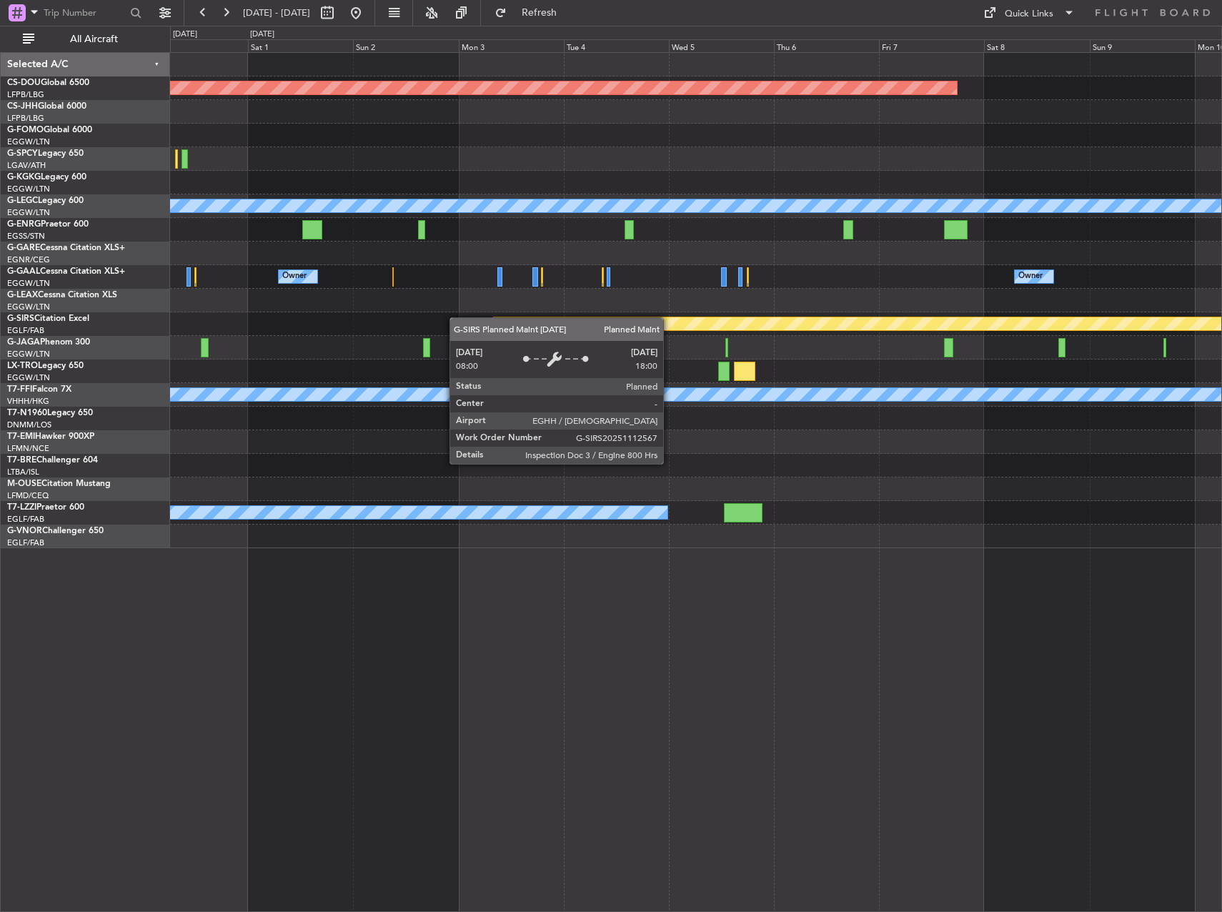
click at [505, 320] on div "Planned Maint London ([GEOGRAPHIC_DATA]) A/C Unavailable [GEOGRAPHIC_DATA] ([GE…" at bounding box center [695, 300] width 1051 height 495
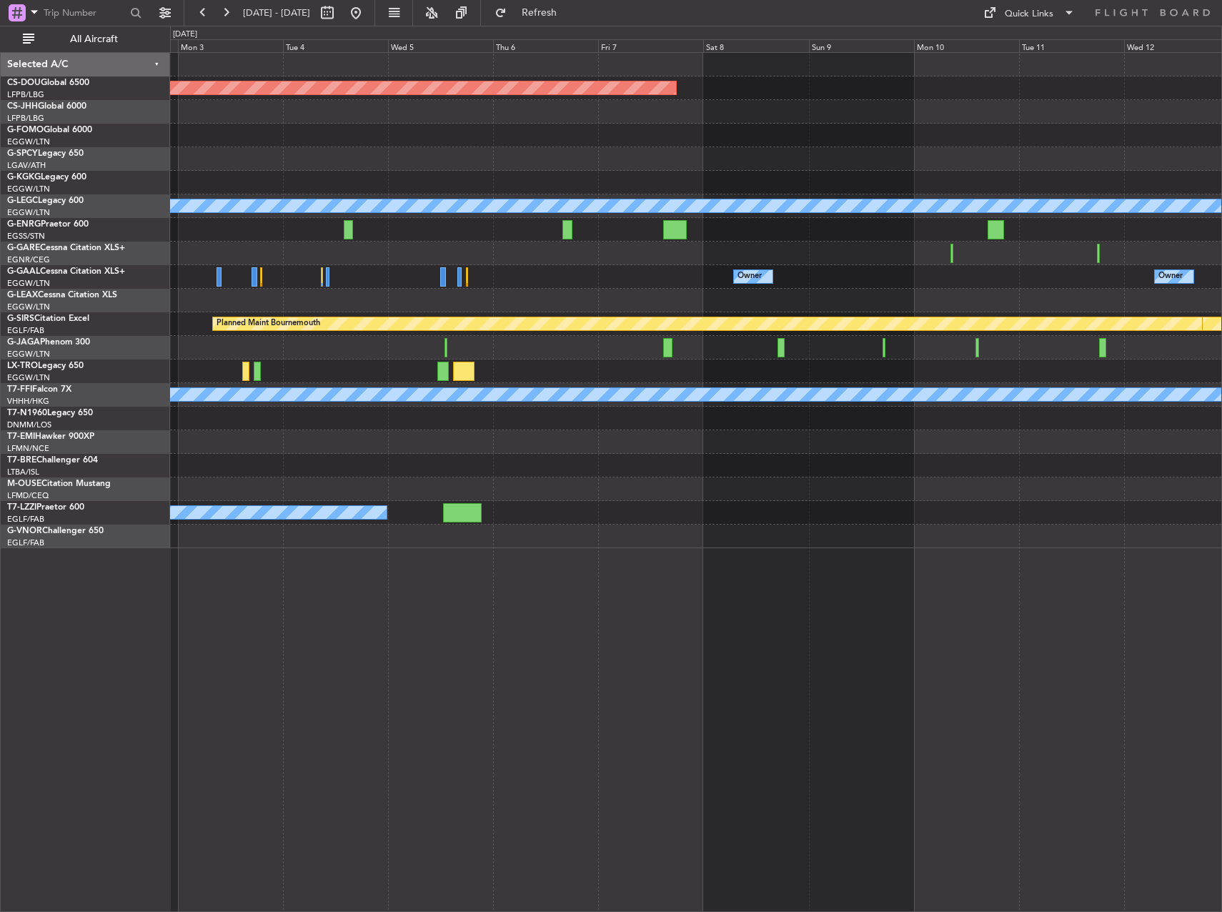
click at [438, 167] on div at bounding box center [695, 159] width 1051 height 24
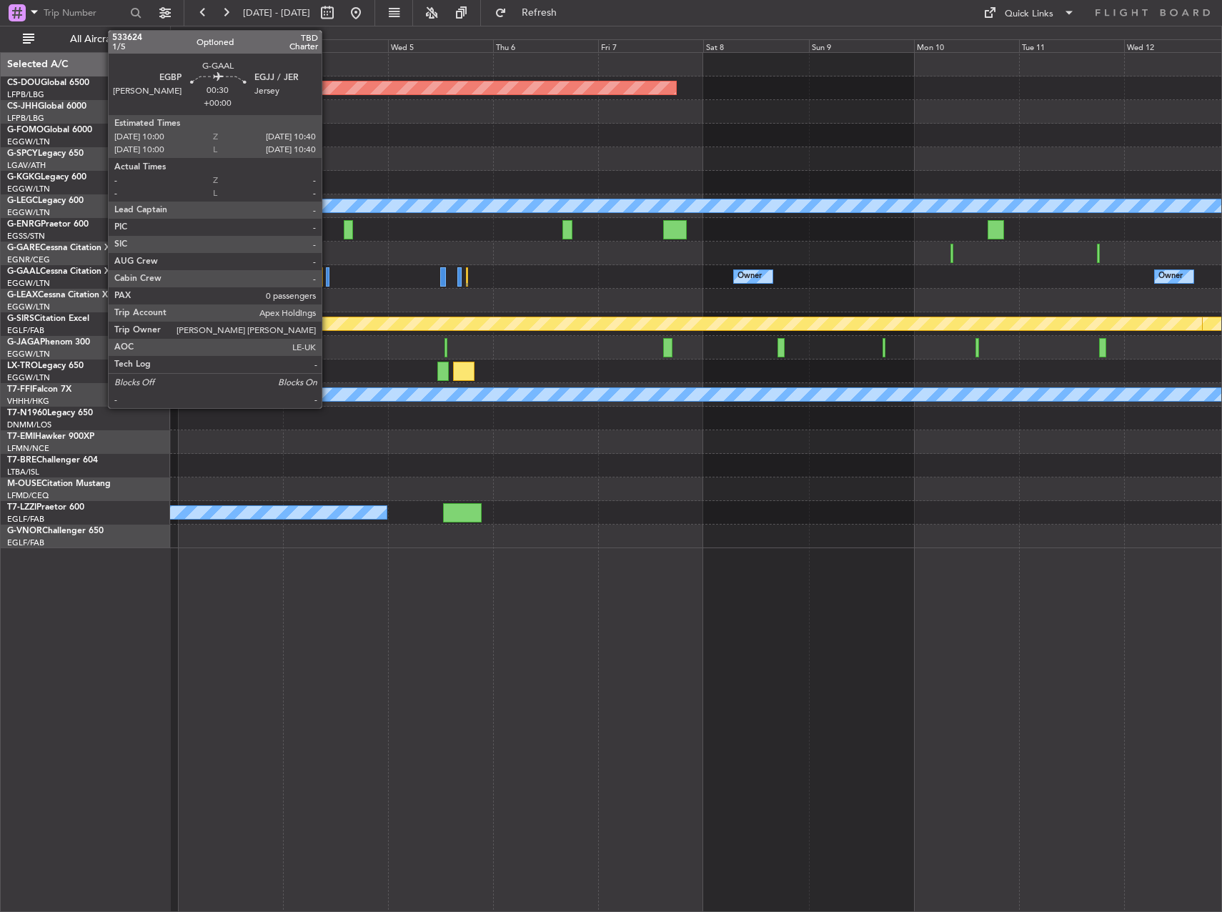
click at [328, 275] on div at bounding box center [328, 276] width 4 height 19
